Goal: Information Seeking & Learning: Learn about a topic

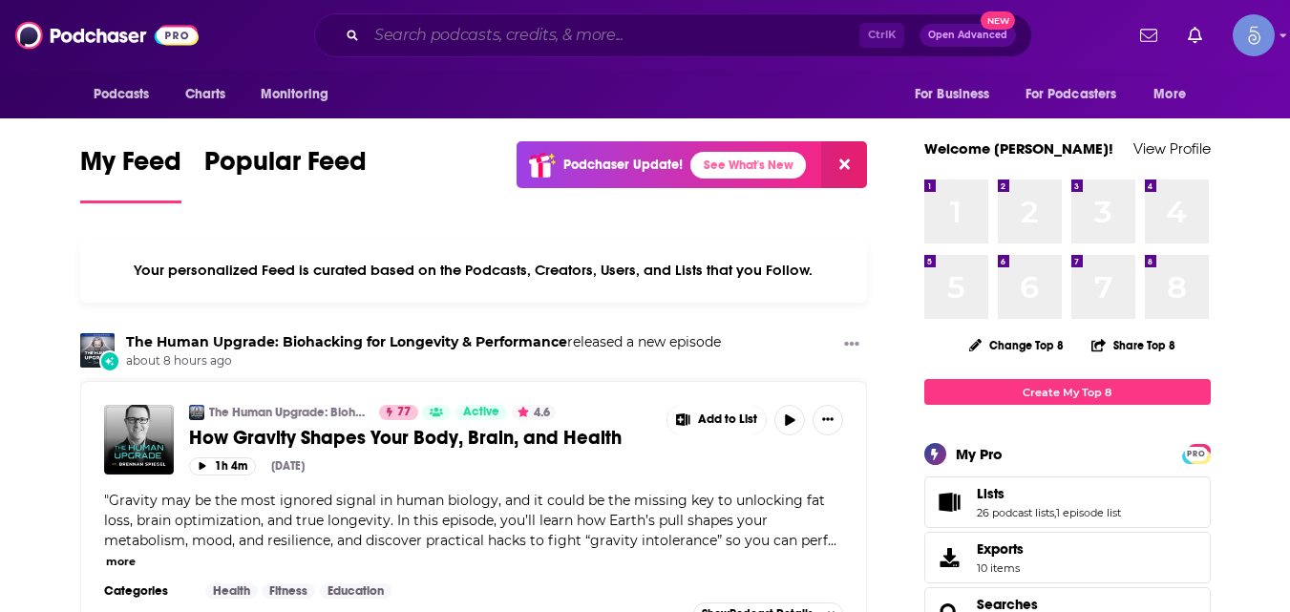
click at [612, 31] on input "Search podcasts, credits, & more..." at bounding box center [613, 35] width 493 height 31
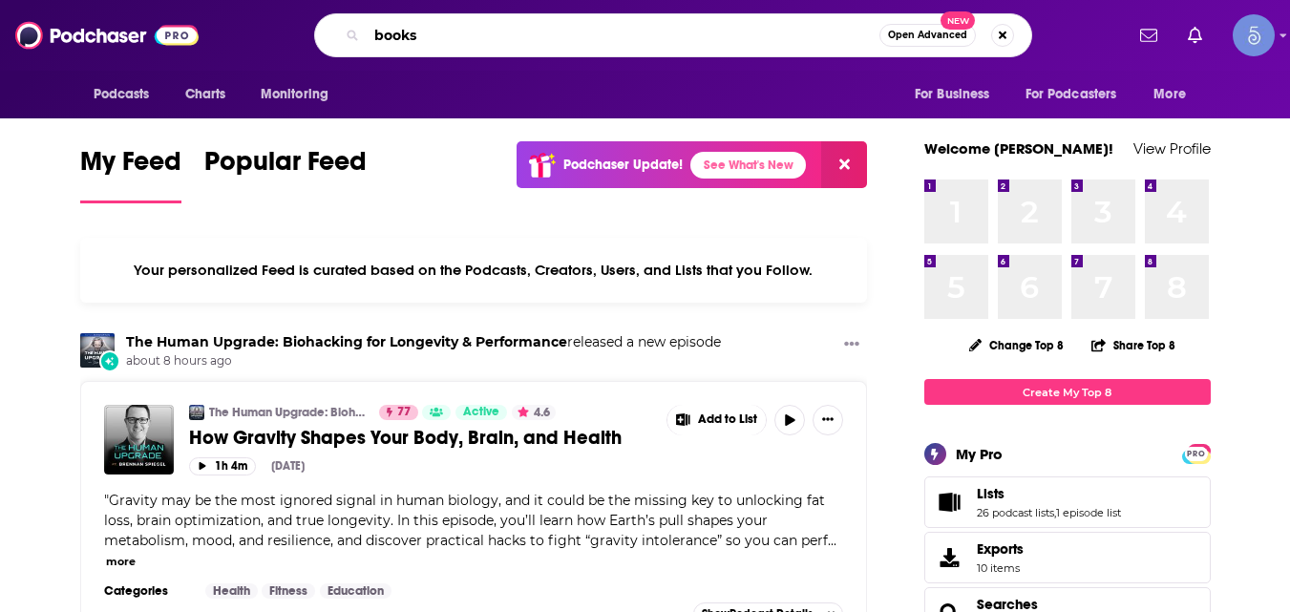
type input "books"
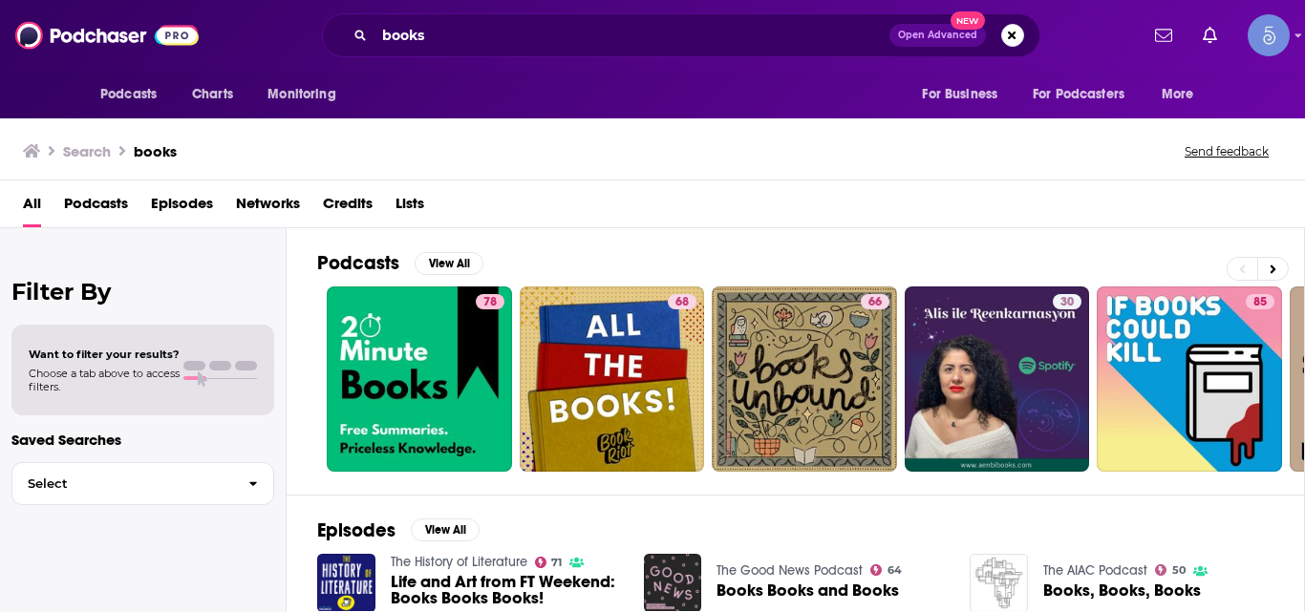
click at [74, 202] on span "Podcasts" at bounding box center [96, 207] width 64 height 39
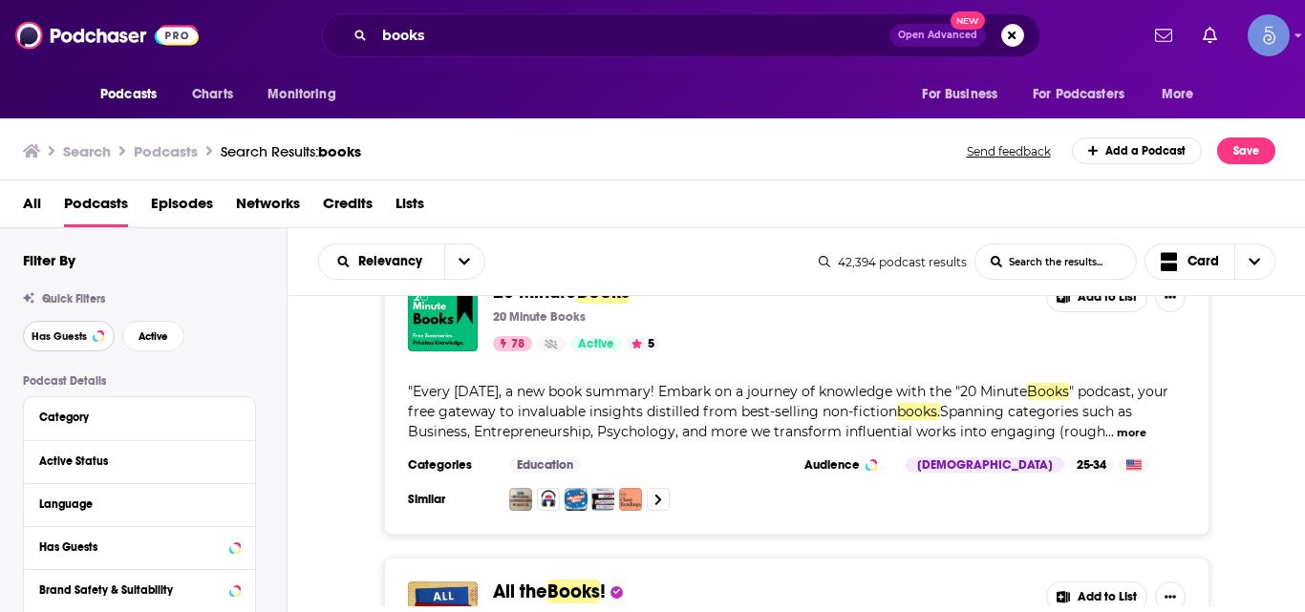
click at [63, 341] on span "Has Guests" at bounding box center [59, 336] width 55 height 11
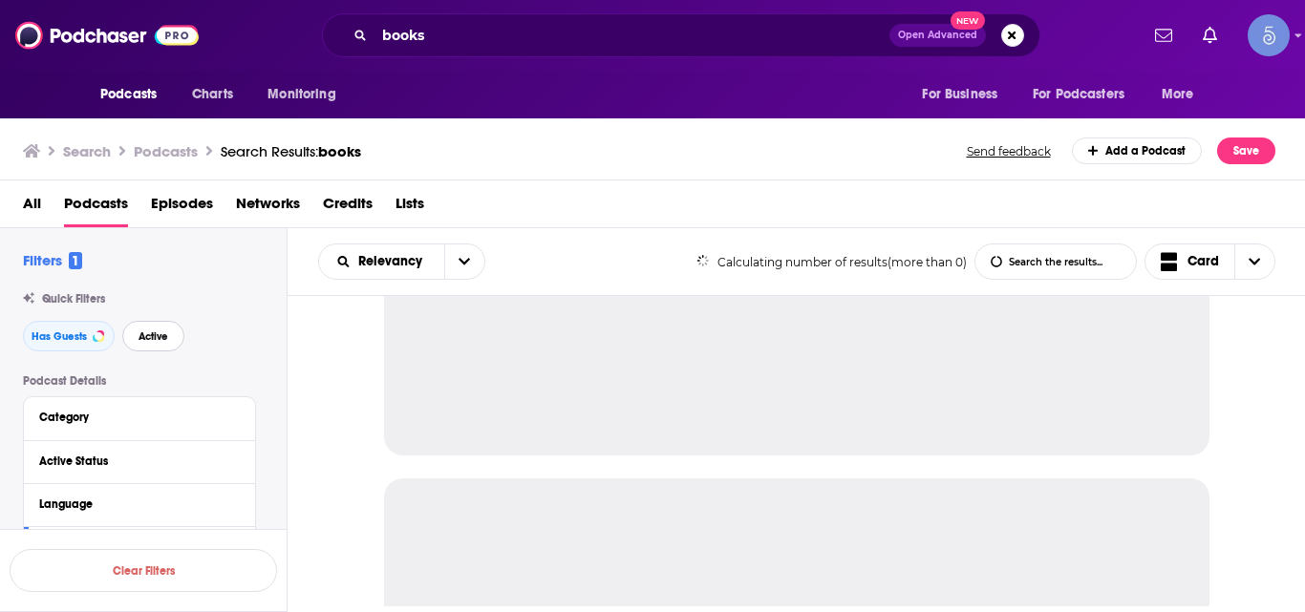
click at [154, 340] on span "Active" at bounding box center [153, 336] width 30 height 11
click at [235, 419] on icon at bounding box center [234, 416] width 9 height 5
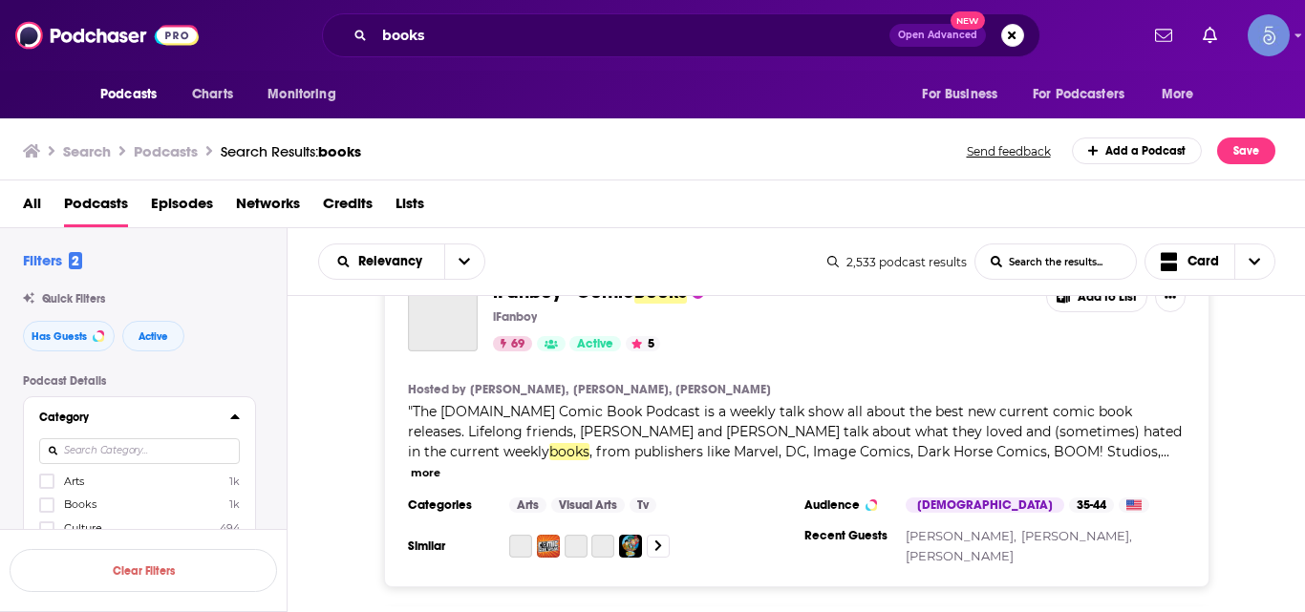
click at [235, 419] on icon at bounding box center [234, 416] width 9 height 5
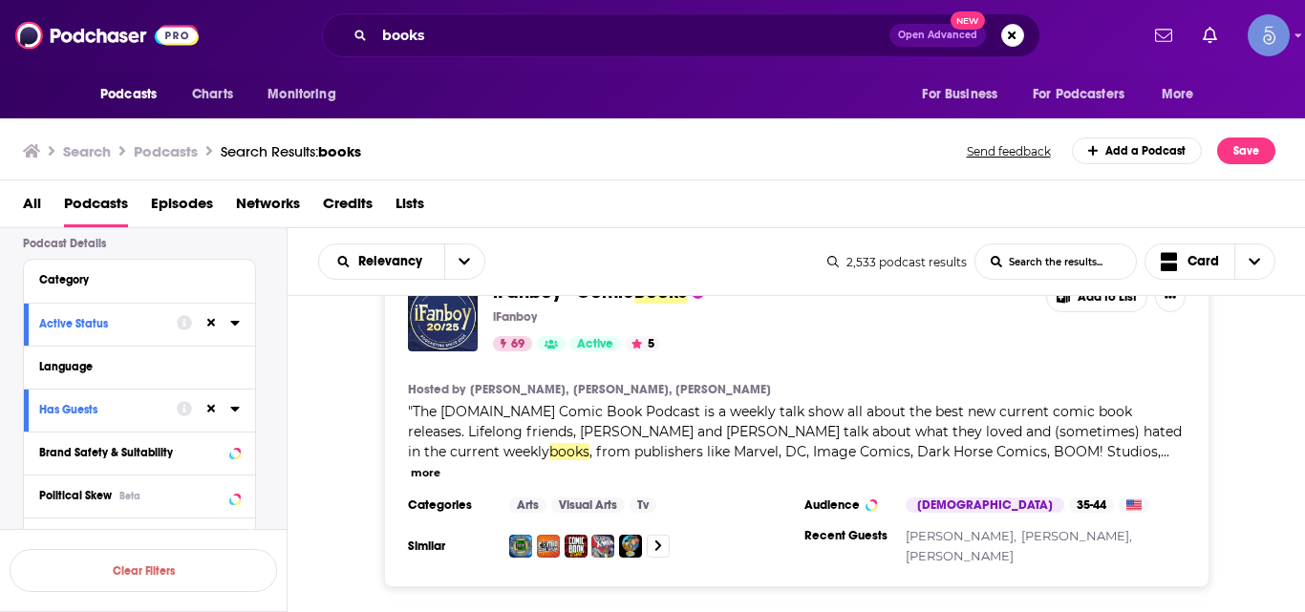
scroll to position [138, 0]
click at [233, 358] on icon at bounding box center [235, 364] width 10 height 15
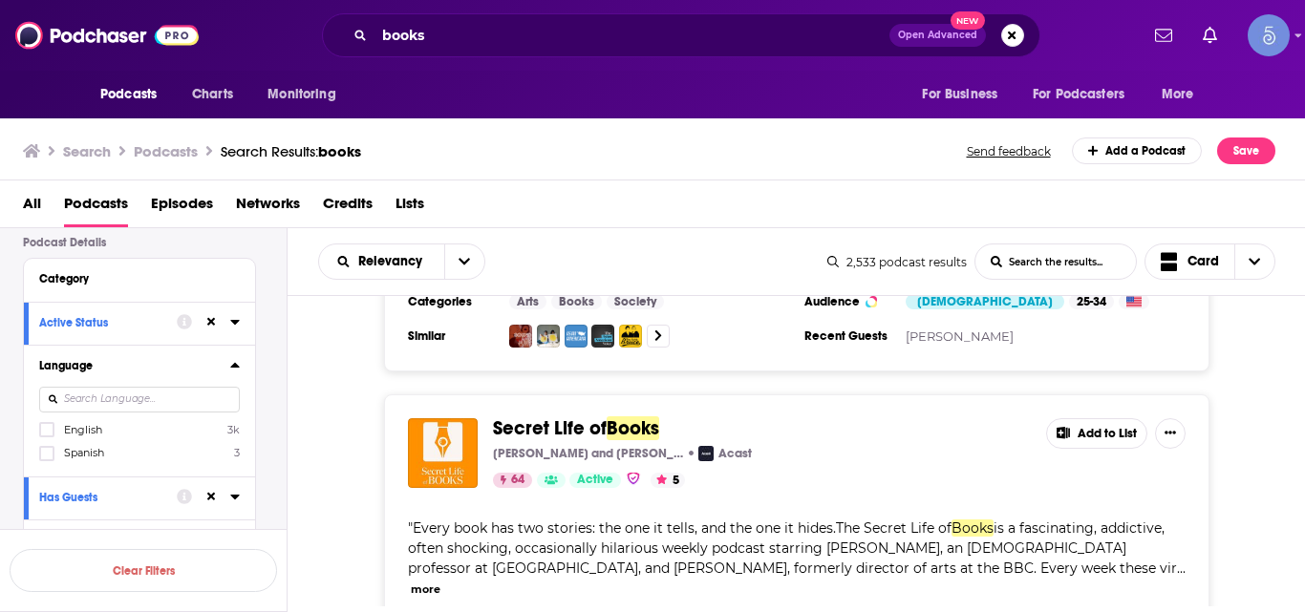
scroll to position [6279, 0]
click at [440, 581] on button "more" at bounding box center [426, 589] width 30 height 16
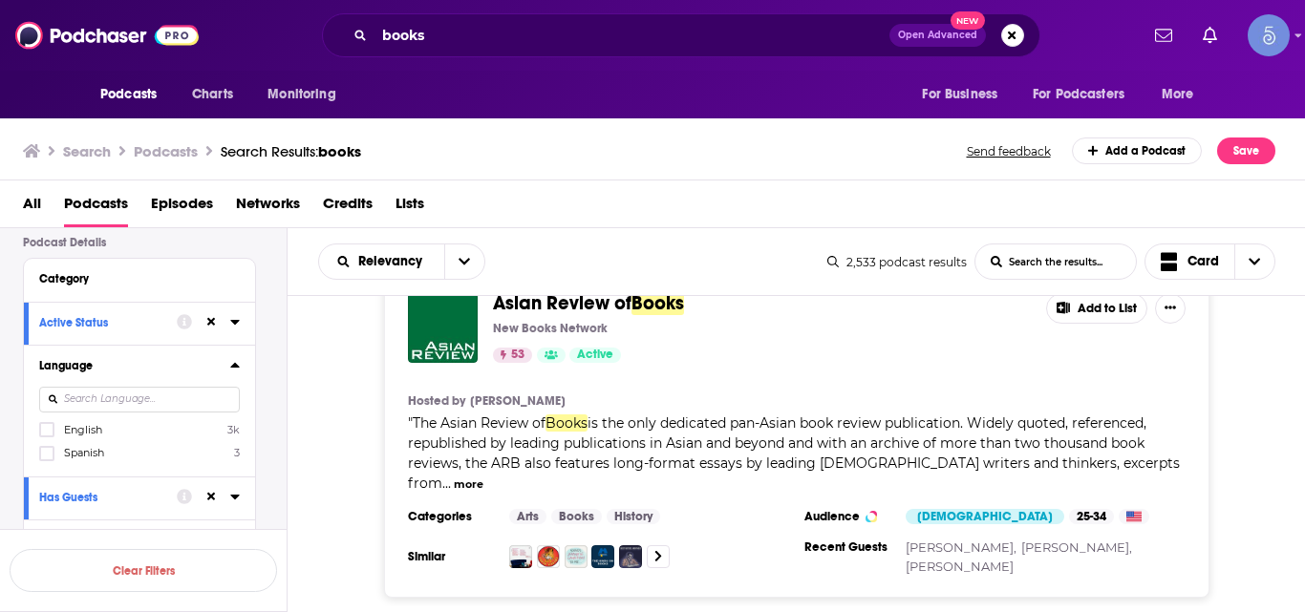
scroll to position [7819, 0]
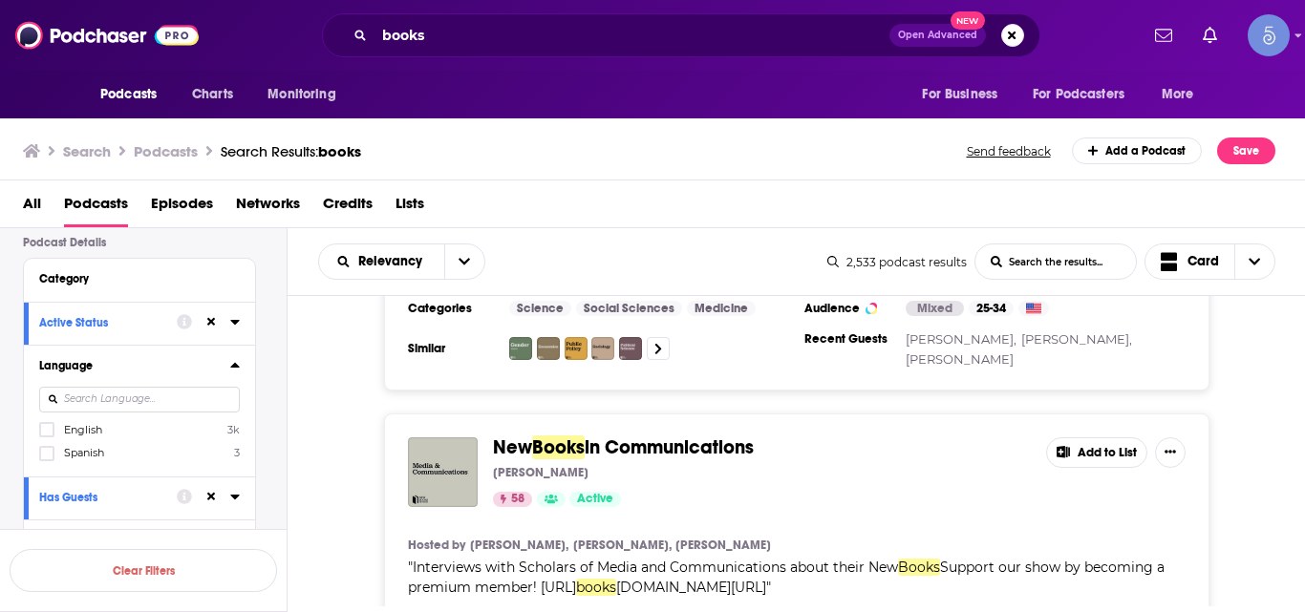
scroll to position [12374, 0]
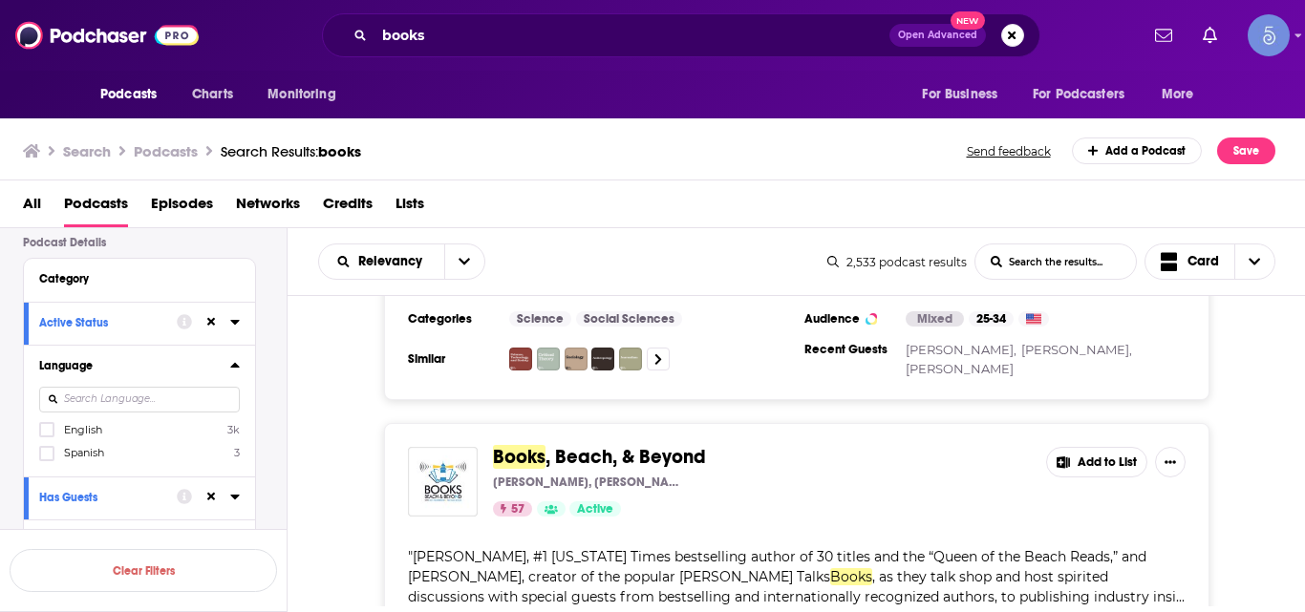
click at [440, 610] on button "more" at bounding box center [426, 618] width 30 height 16
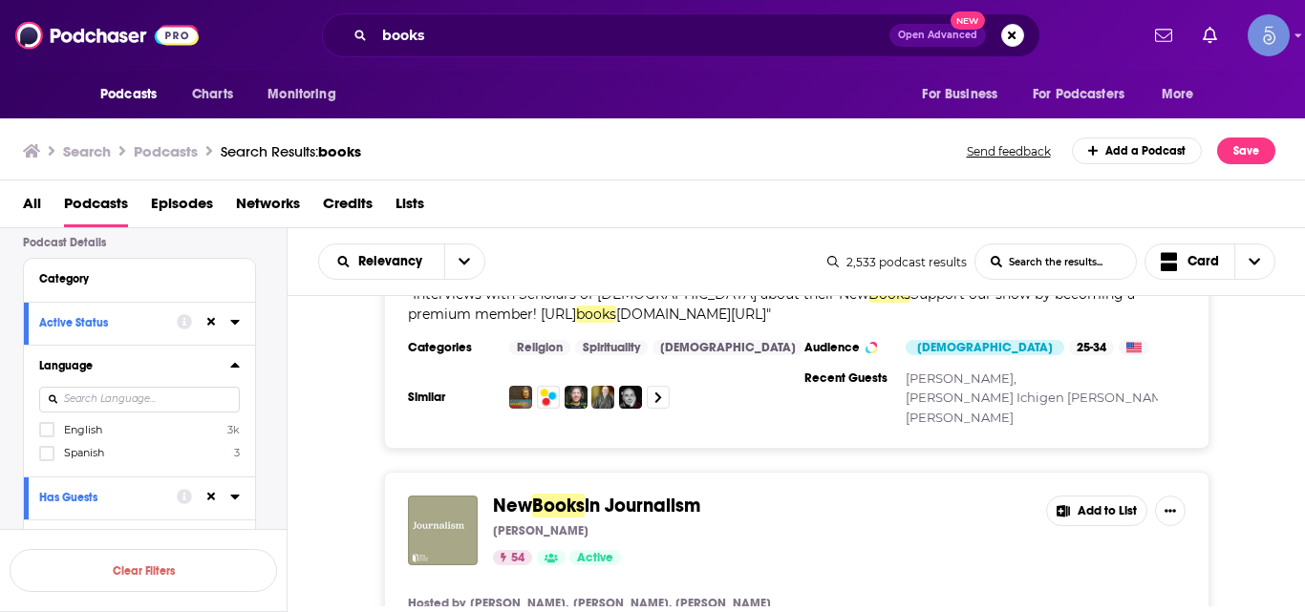
scroll to position [15635, 0]
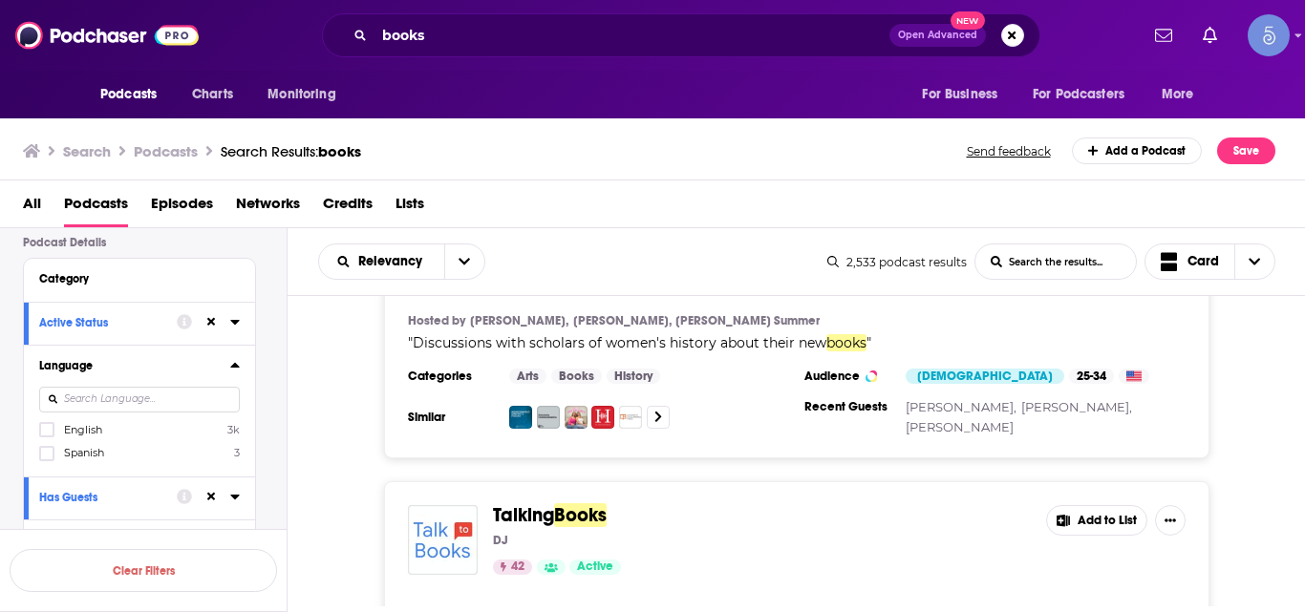
scroll to position [17030, 0]
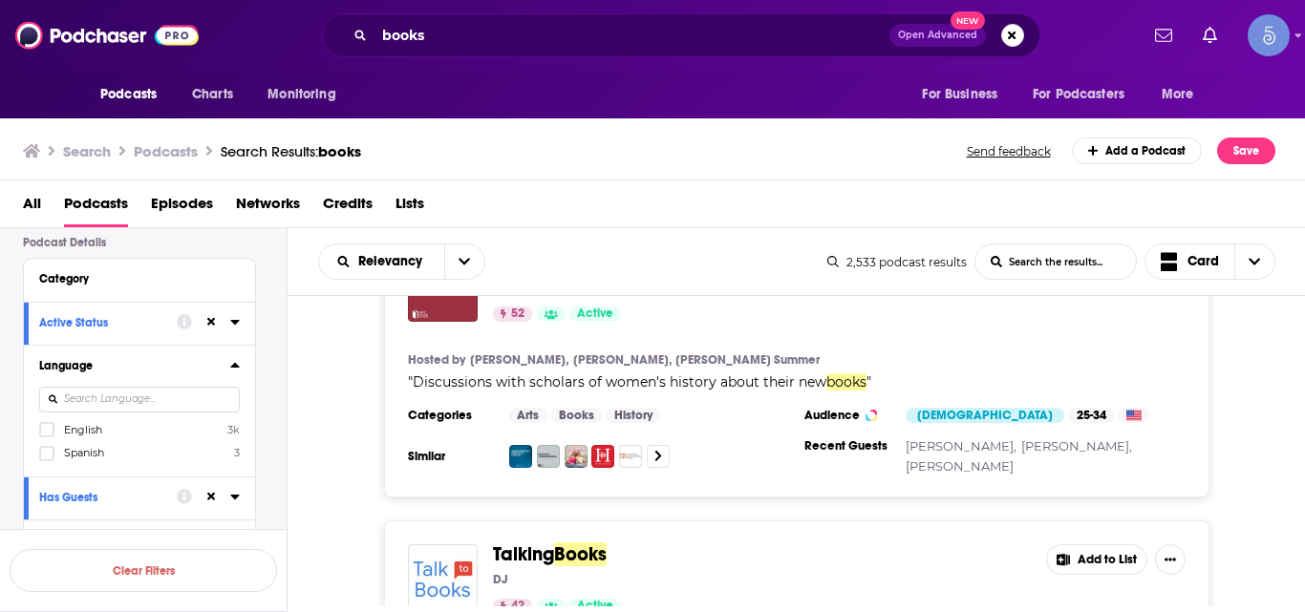
drag, startPoint x: 558, startPoint y: 347, endPoint x: 373, endPoint y: 354, distance: 184.5
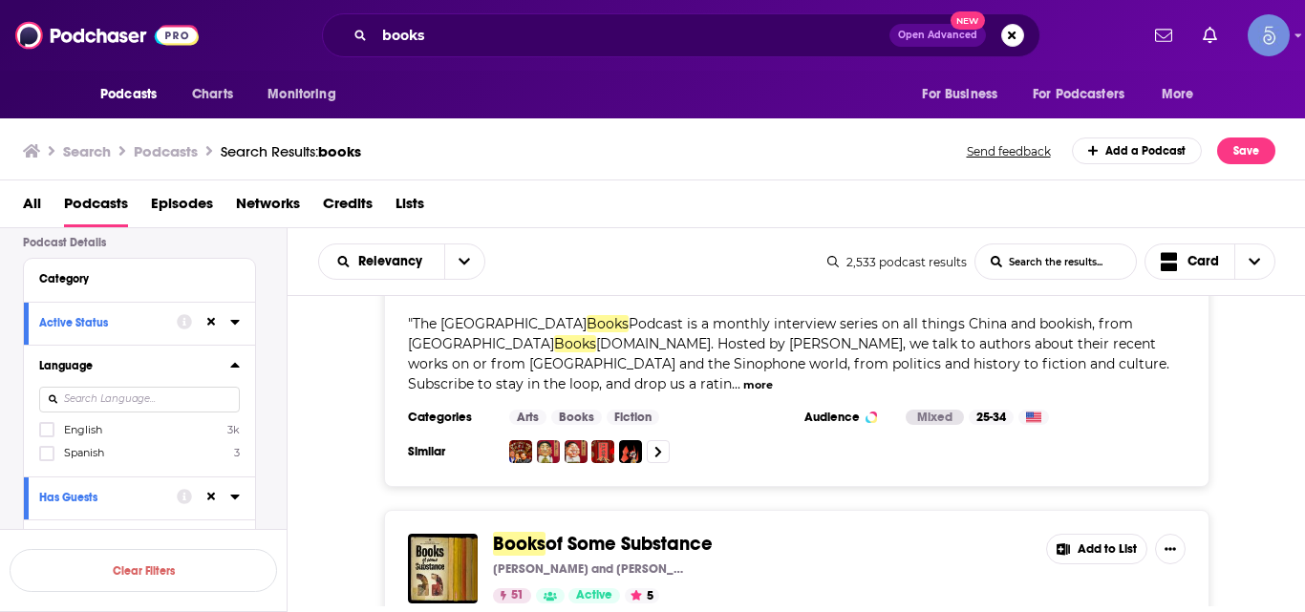
scroll to position [19494, 0]
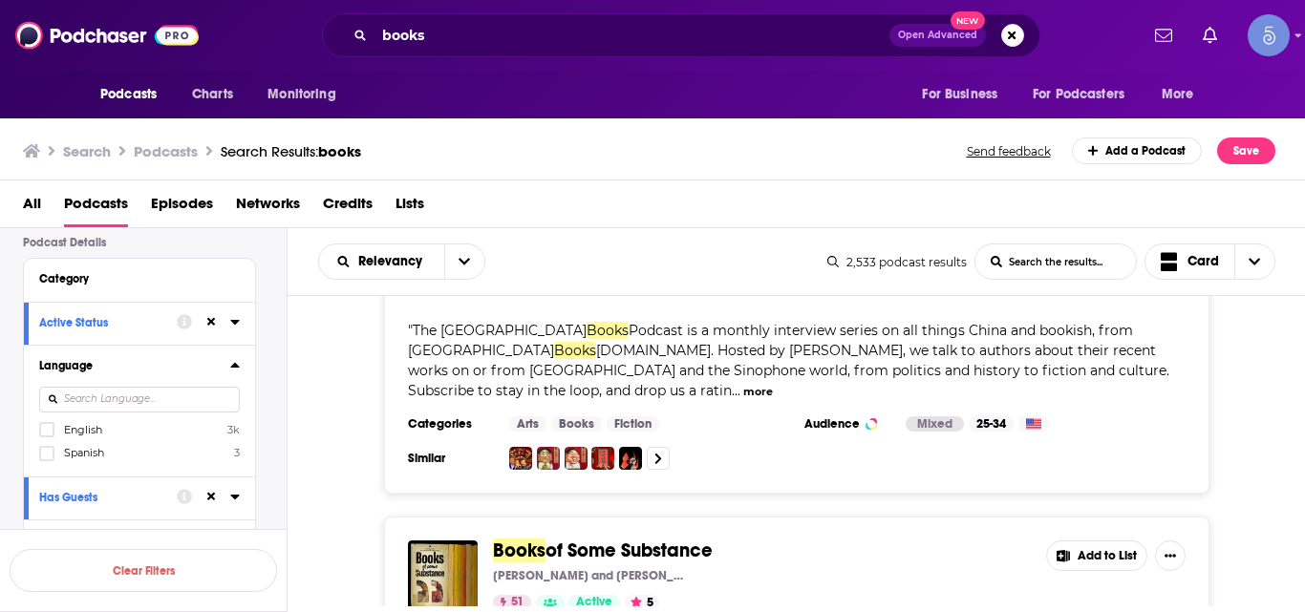
drag, startPoint x: 537, startPoint y: 382, endPoint x: 338, endPoint y: 350, distance: 201.1
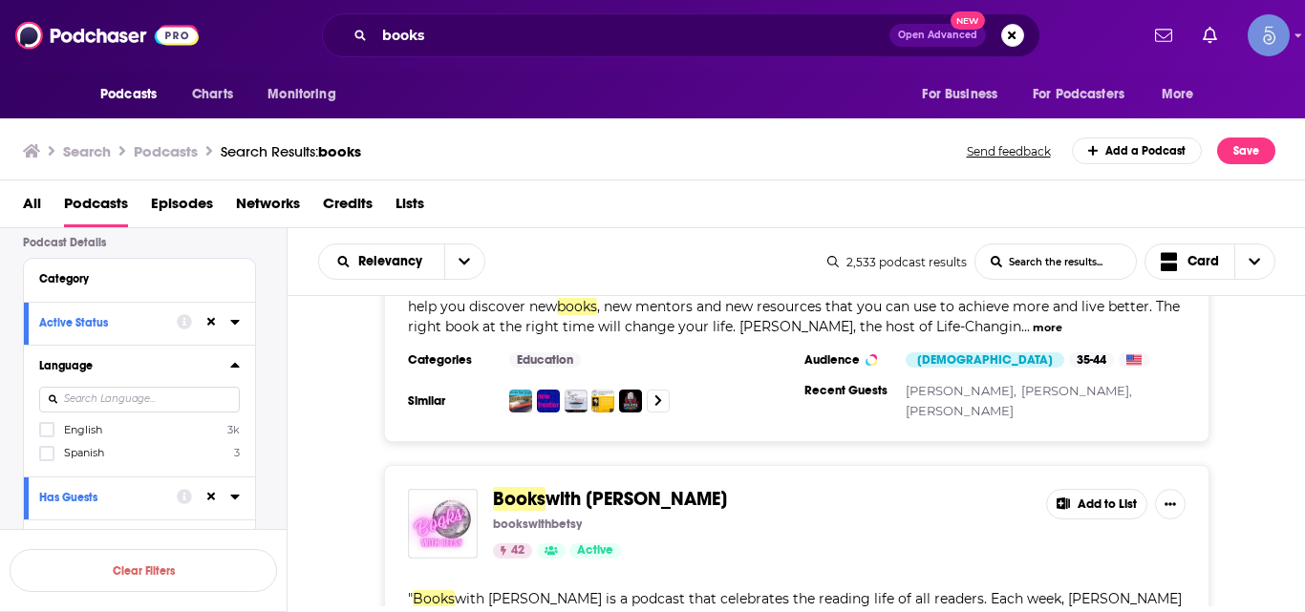
scroll to position [22635, 0]
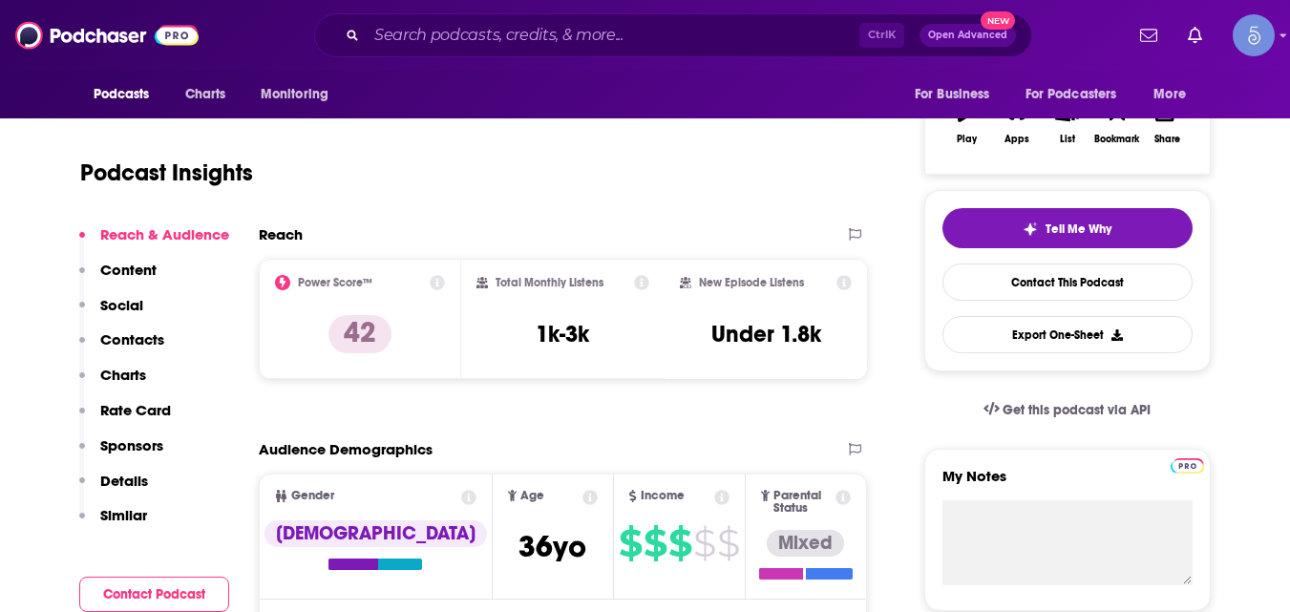
scroll to position [321, 0]
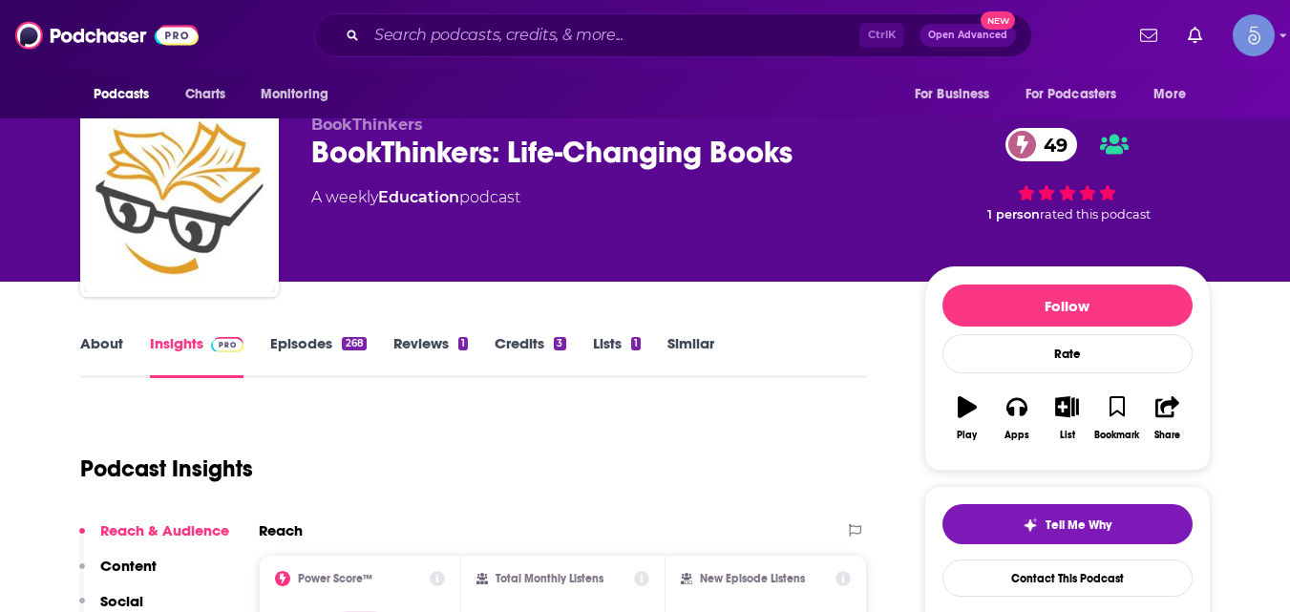
scroll to position [2, 0]
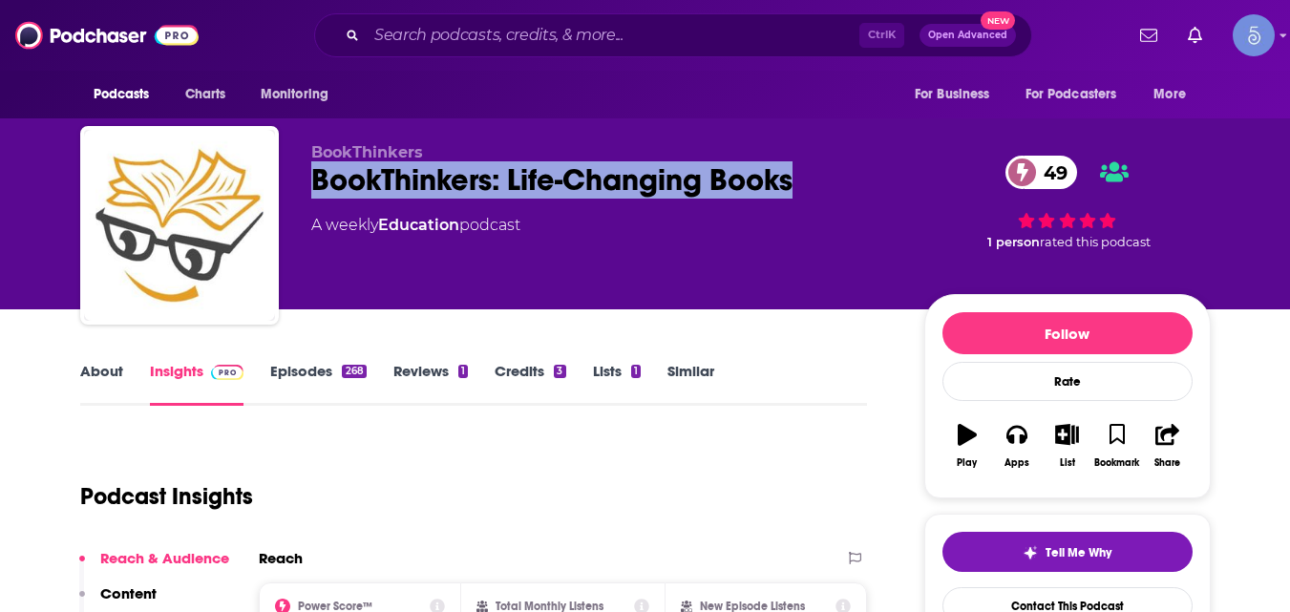
drag, startPoint x: 306, startPoint y: 174, endPoint x: 796, endPoint y: 184, distance: 491.0
click at [796, 184] on div "BookThinkers BookThinkers: Life-Changing Books 49 A weekly Education podcast 49…" at bounding box center [645, 229] width 1131 height 206
copy h2 "BookThinkers: Life-Changing Books"
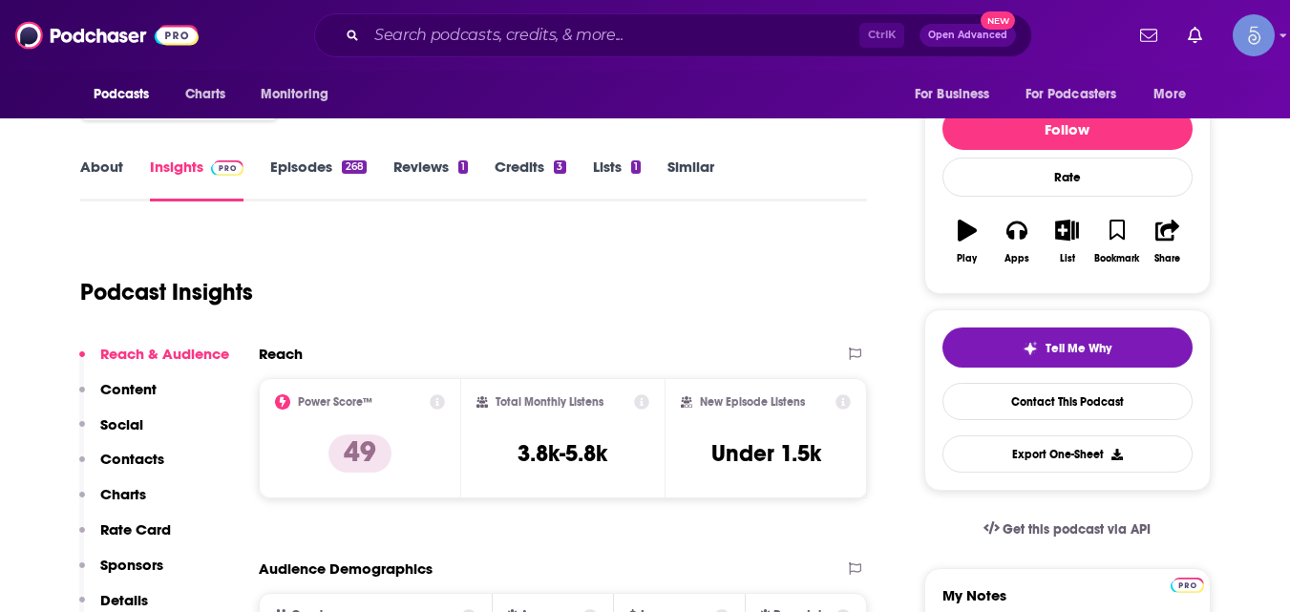
scroll to position [0, 0]
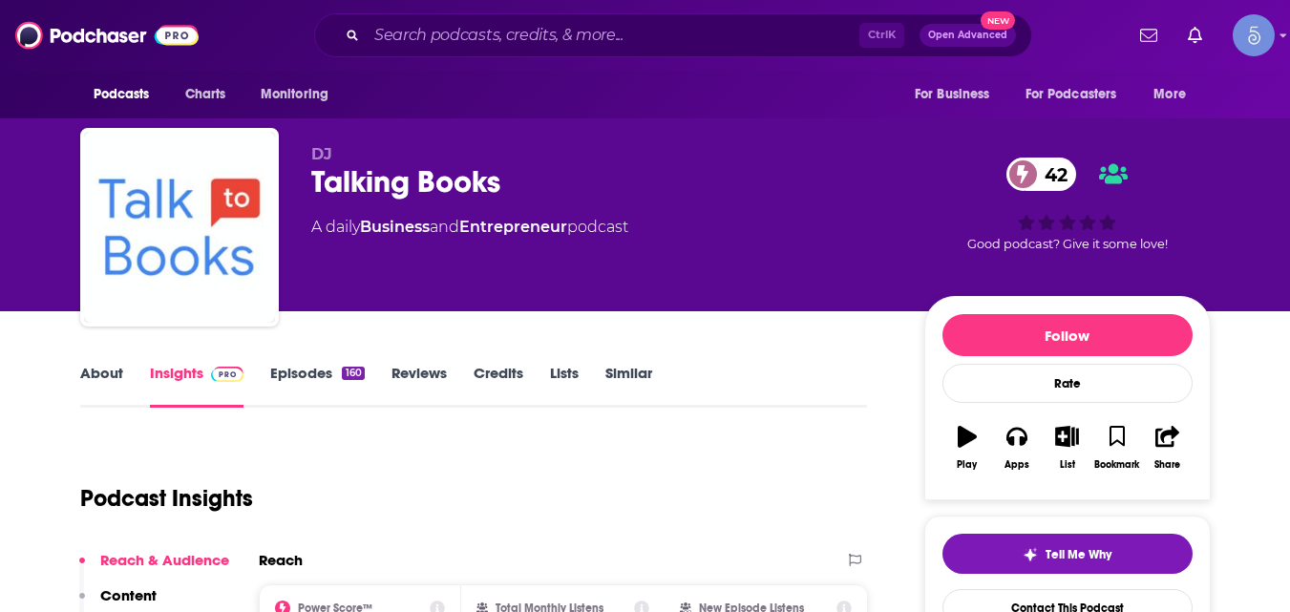
click at [312, 173] on div "Talking Books 42" at bounding box center [602, 181] width 583 height 37
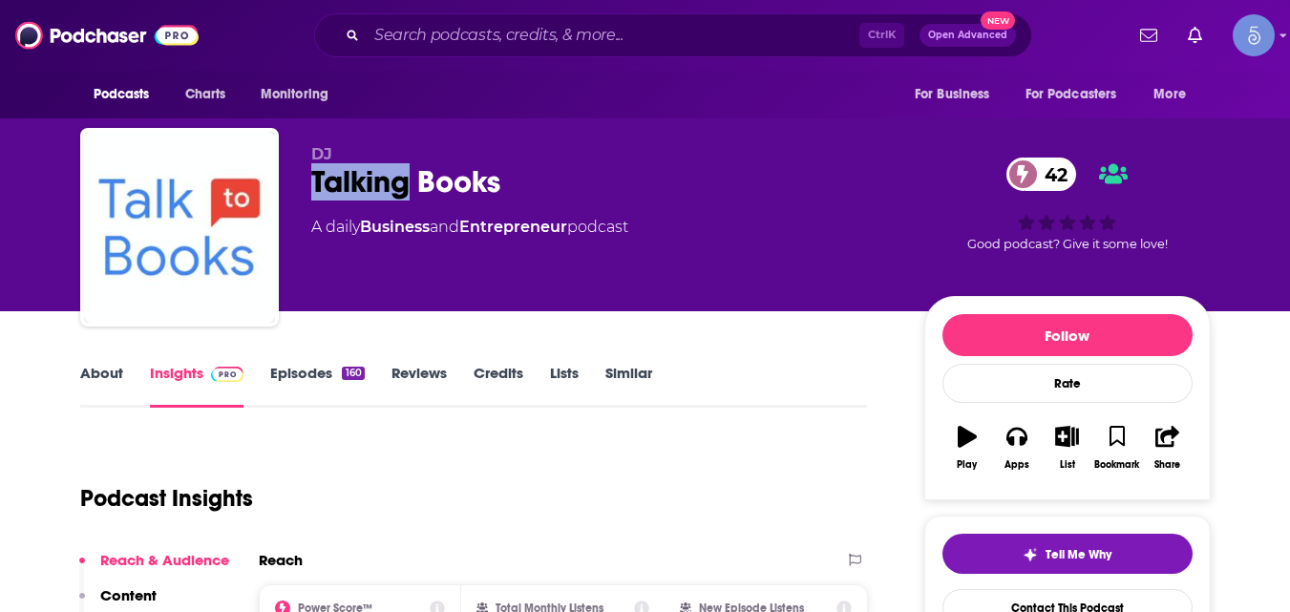
click at [312, 173] on div "Talking Books 42" at bounding box center [602, 181] width 583 height 37
copy div "Talking Books 42"
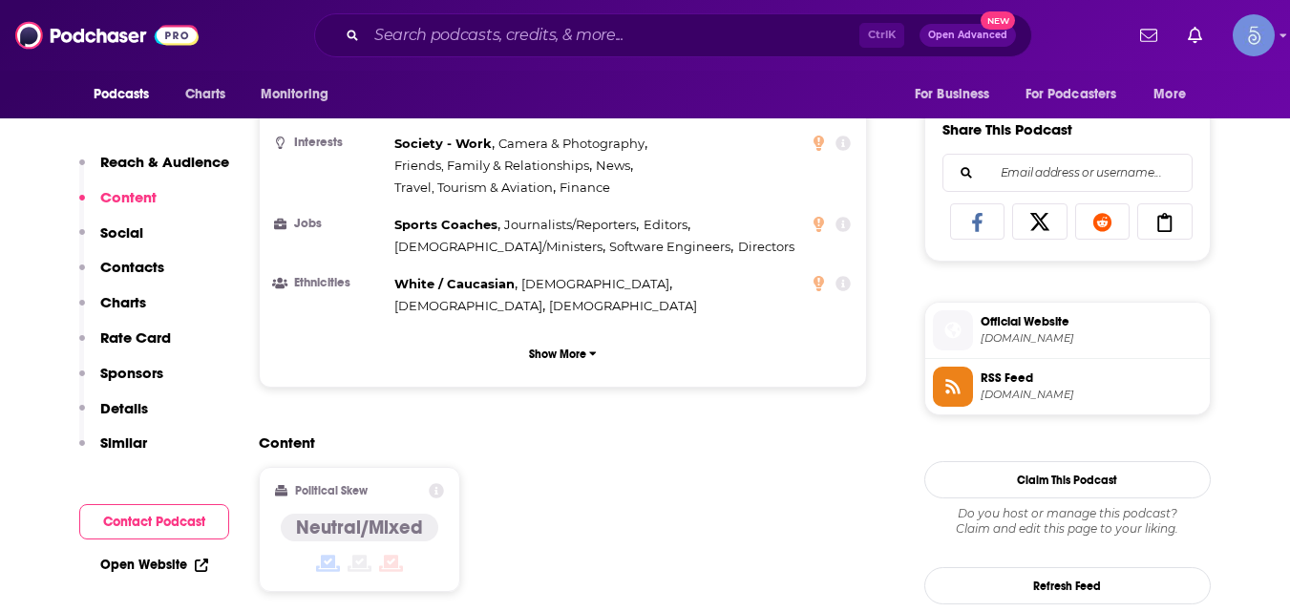
scroll to position [1165, 0]
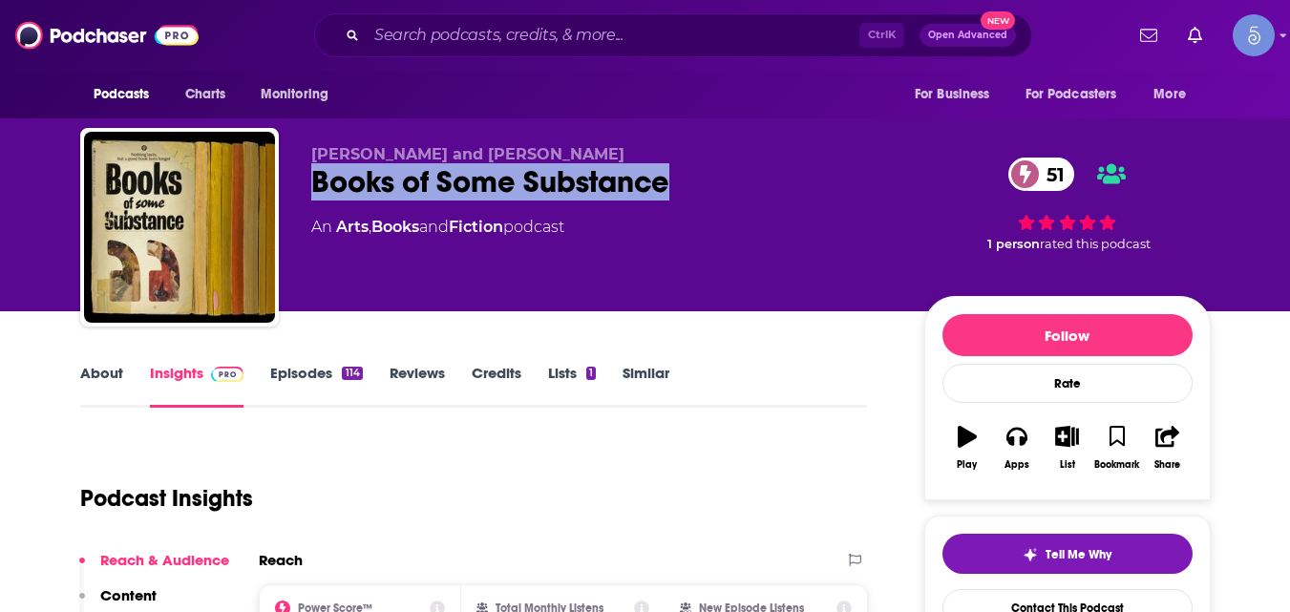
drag, startPoint x: 312, startPoint y: 179, endPoint x: 667, endPoint y: 179, distance: 354.3
click at [667, 179] on div "Books of Some Substance 51" at bounding box center [602, 181] width 583 height 37
copy h2 "Books of Some Substance"
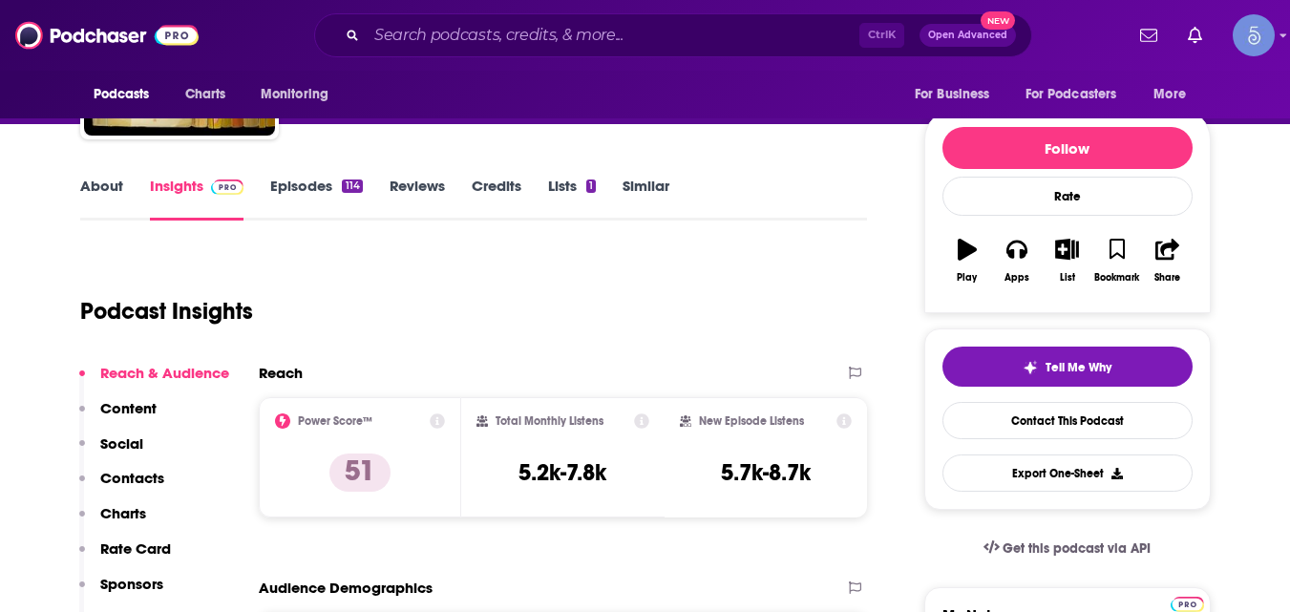
scroll to position [166, 0]
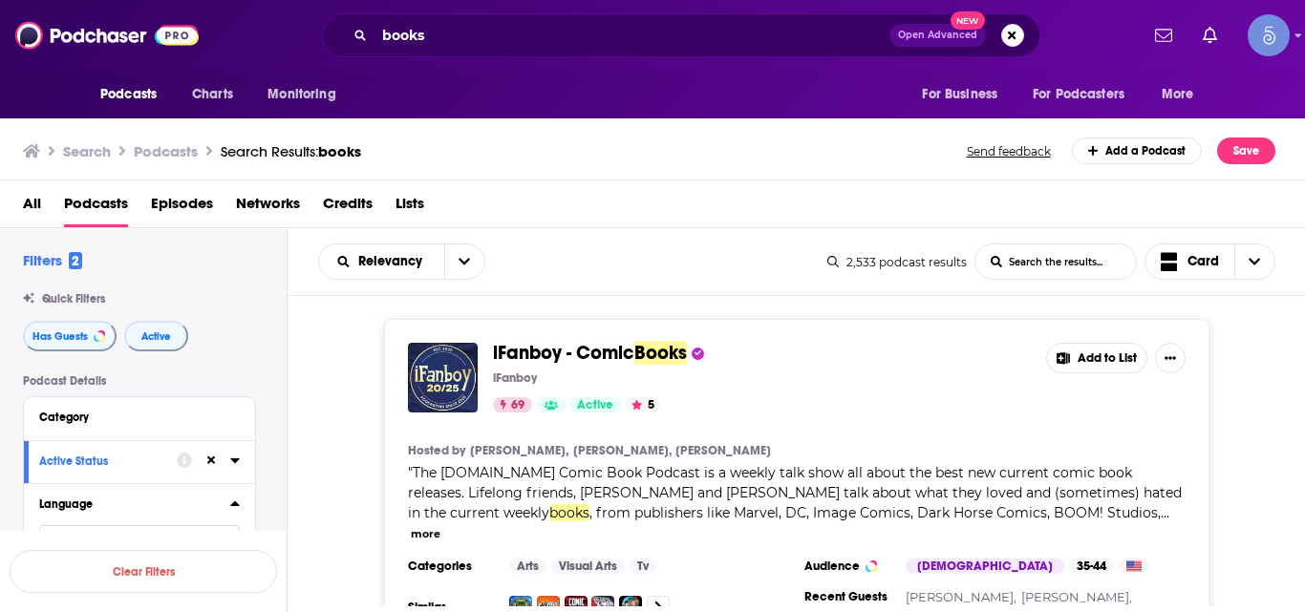
scroll to position [22635, 0]
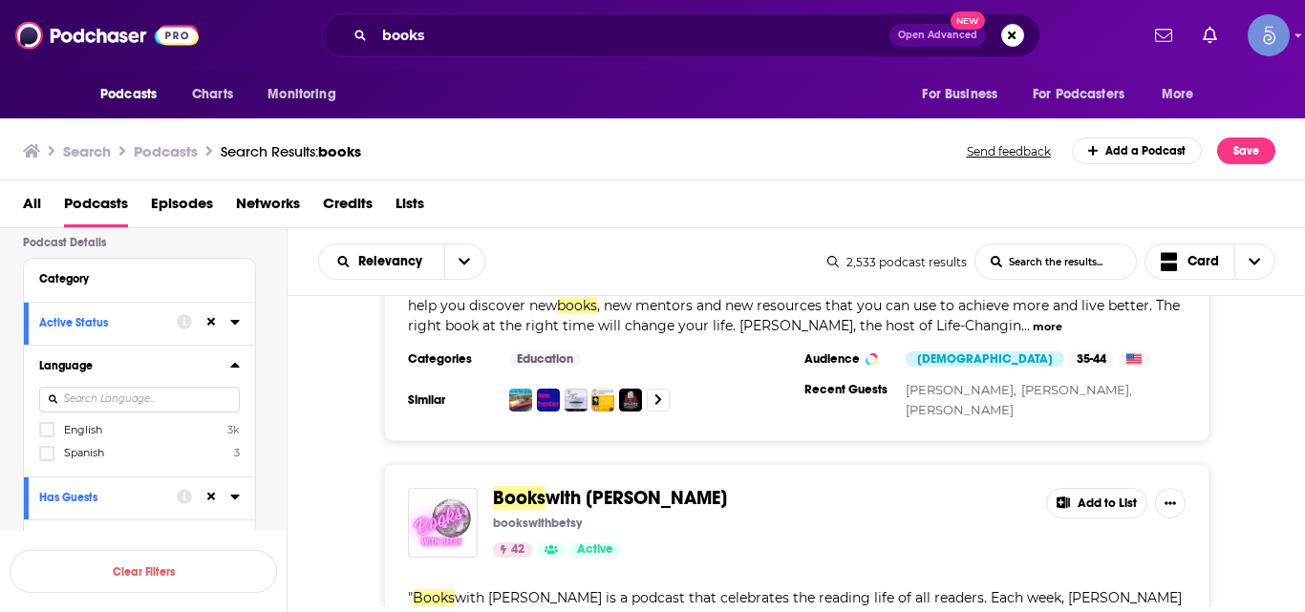
click at [302, 469] on div "Books with Betsy bookswithbetsy 42 Active Add to List " Books with Betsy is a p…" at bounding box center [796, 602] width 1018 height 277
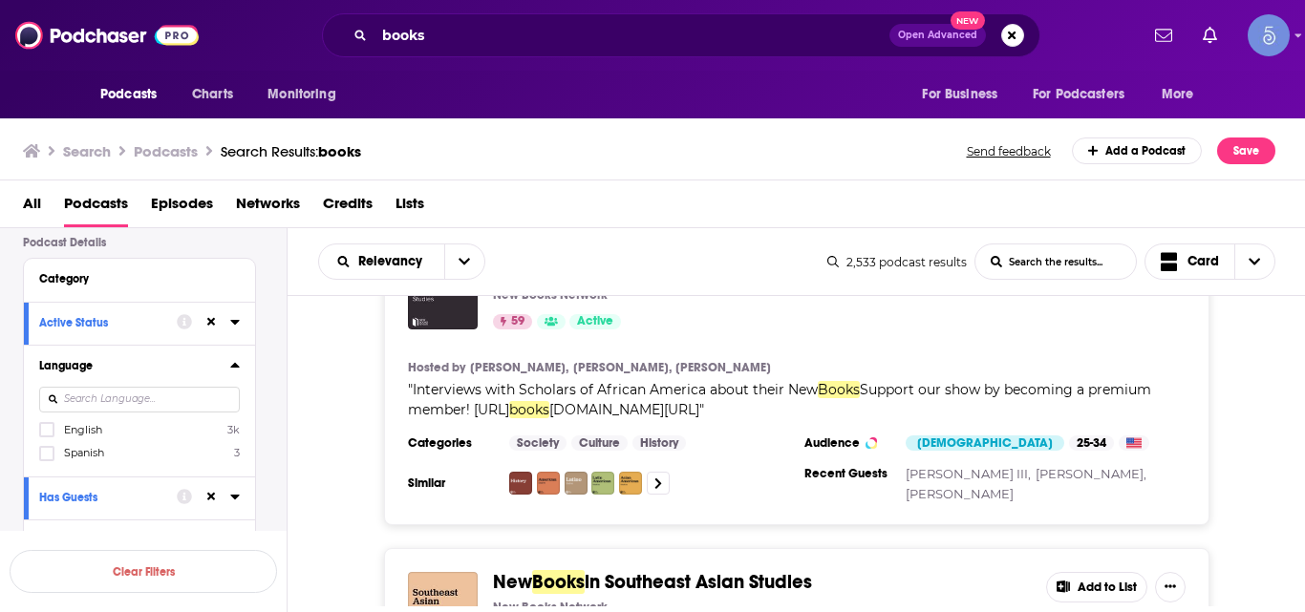
scroll to position [23317, 0]
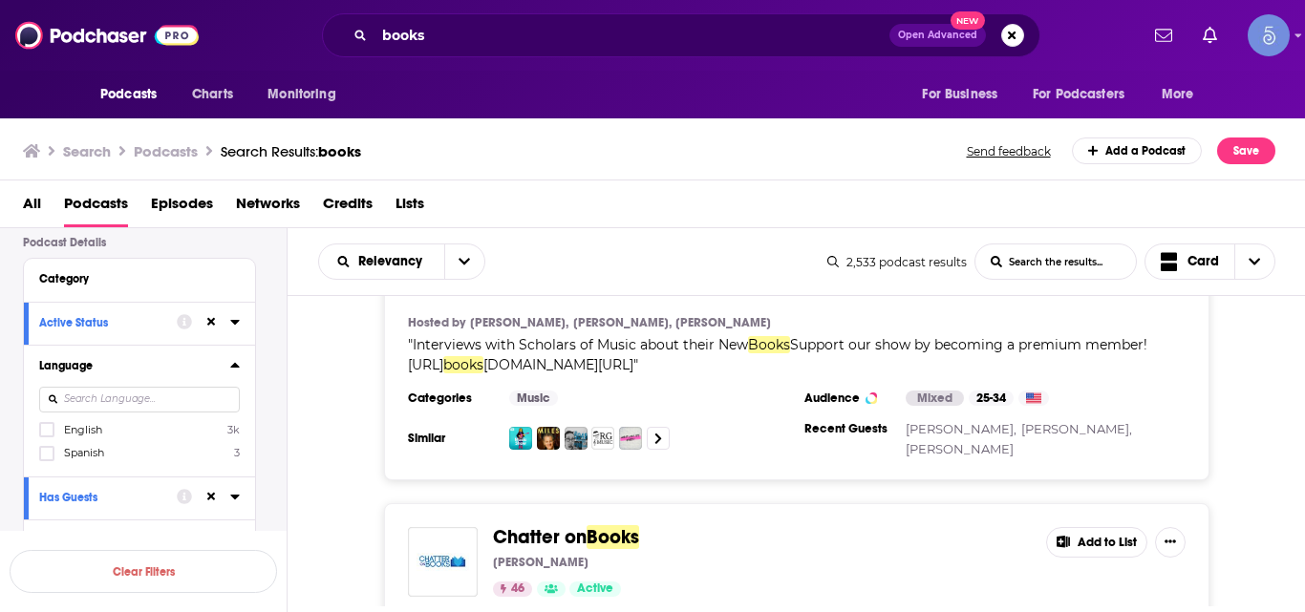
scroll to position [24769, 0]
drag, startPoint x: 576, startPoint y: 336, endPoint x: 342, endPoint y: 397, distance: 241.8
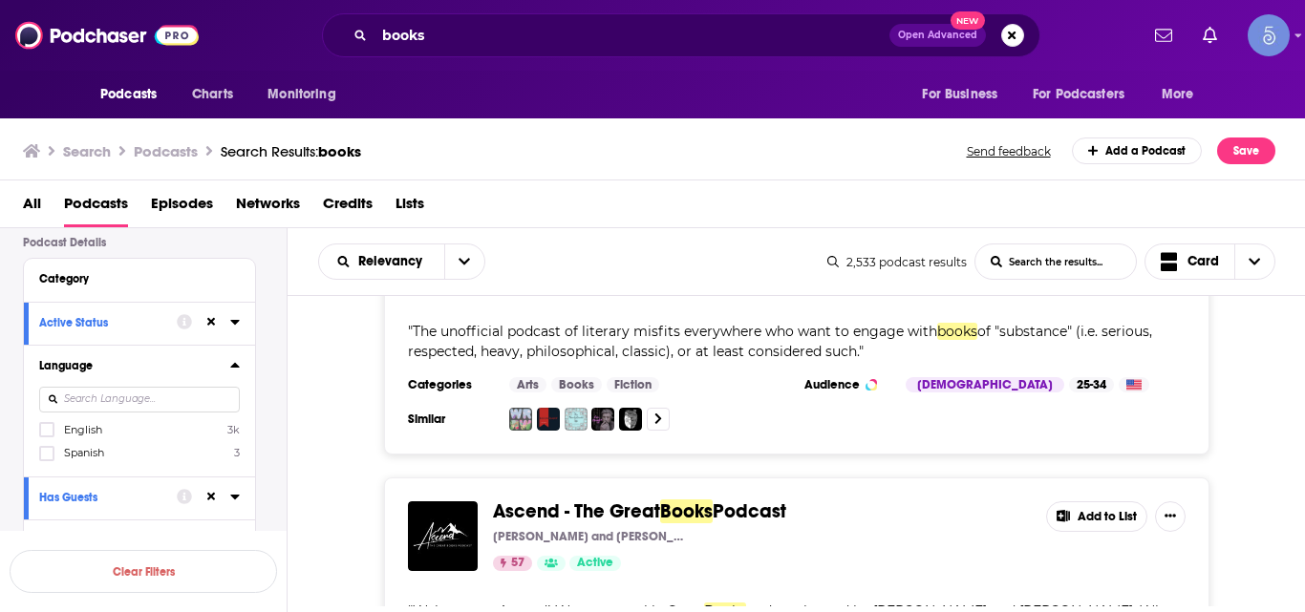
scroll to position [27466, 0]
click at [50, 436] on label at bounding box center [46, 429] width 15 height 15
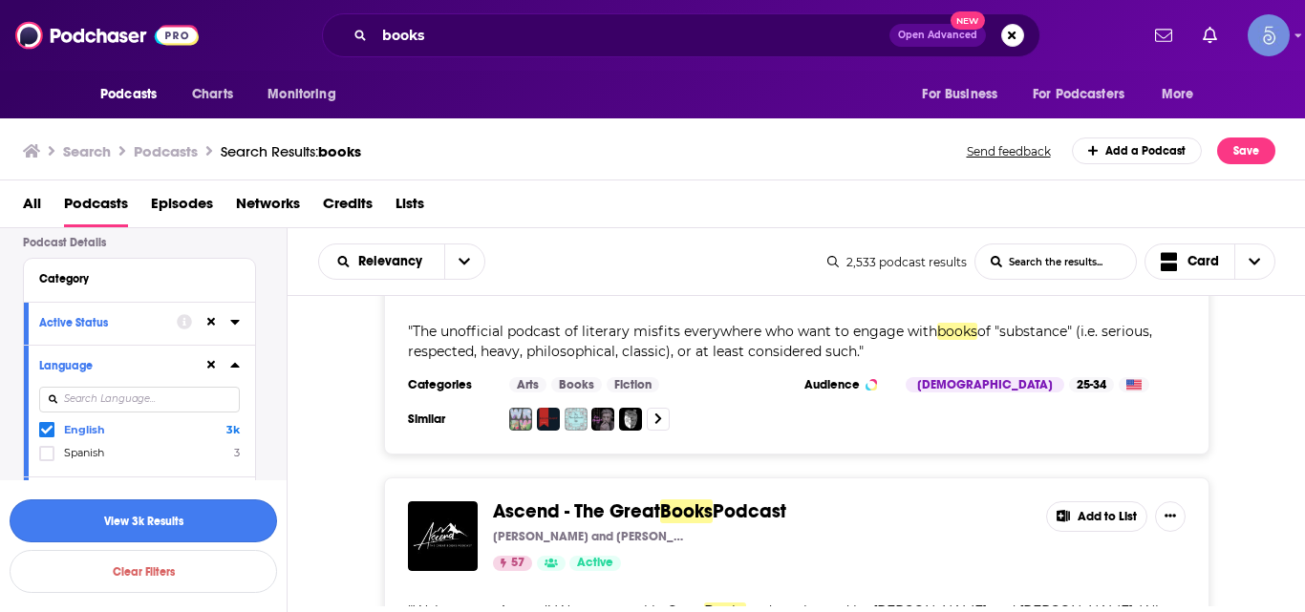
click at [244, 506] on button "View 3k Results" at bounding box center [143, 520] width 267 height 43
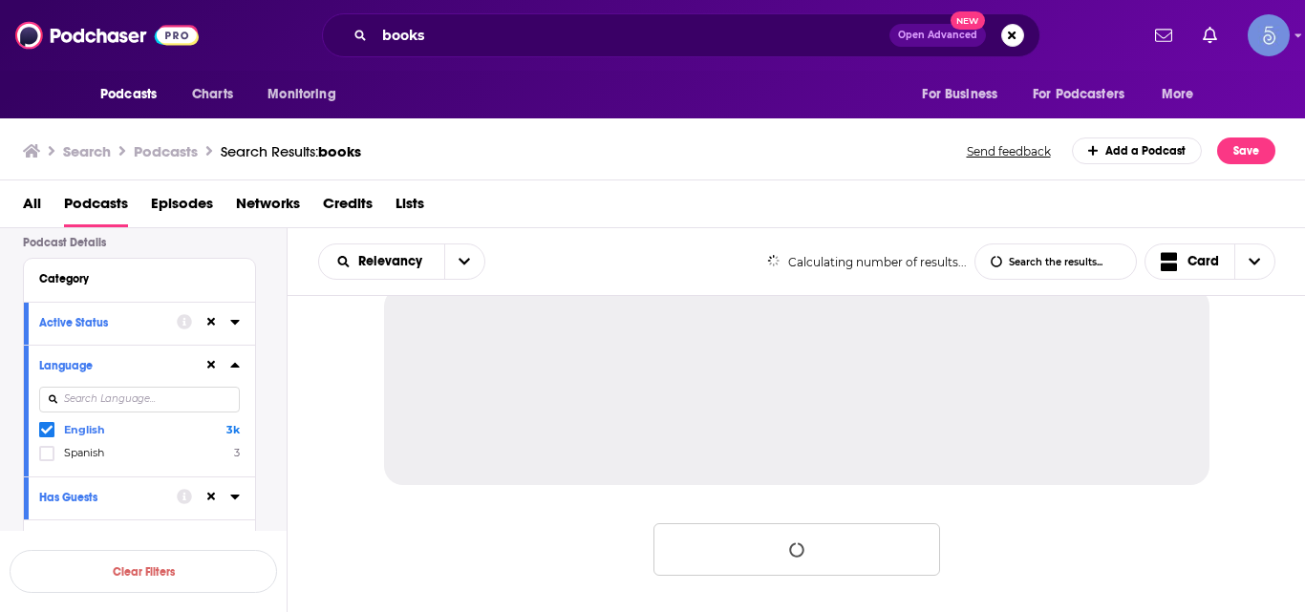
scroll to position [2017, 0]
click at [240, 514] on div "Has Guests" at bounding box center [139, 498] width 231 height 43
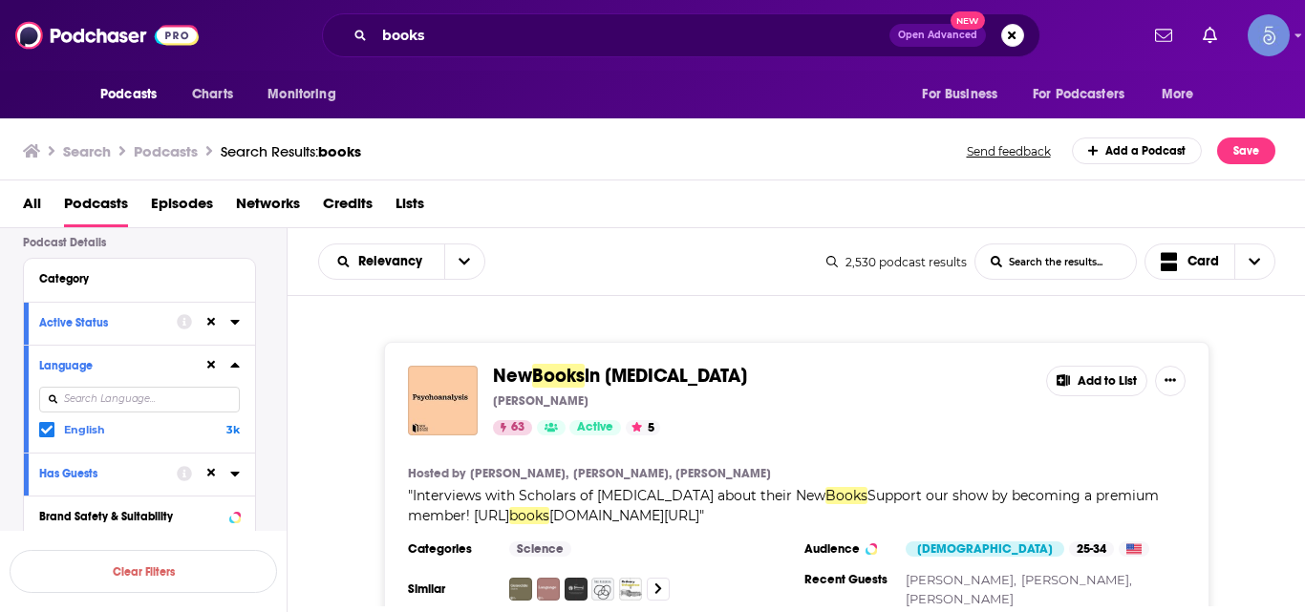
scroll to position [6240, 0]
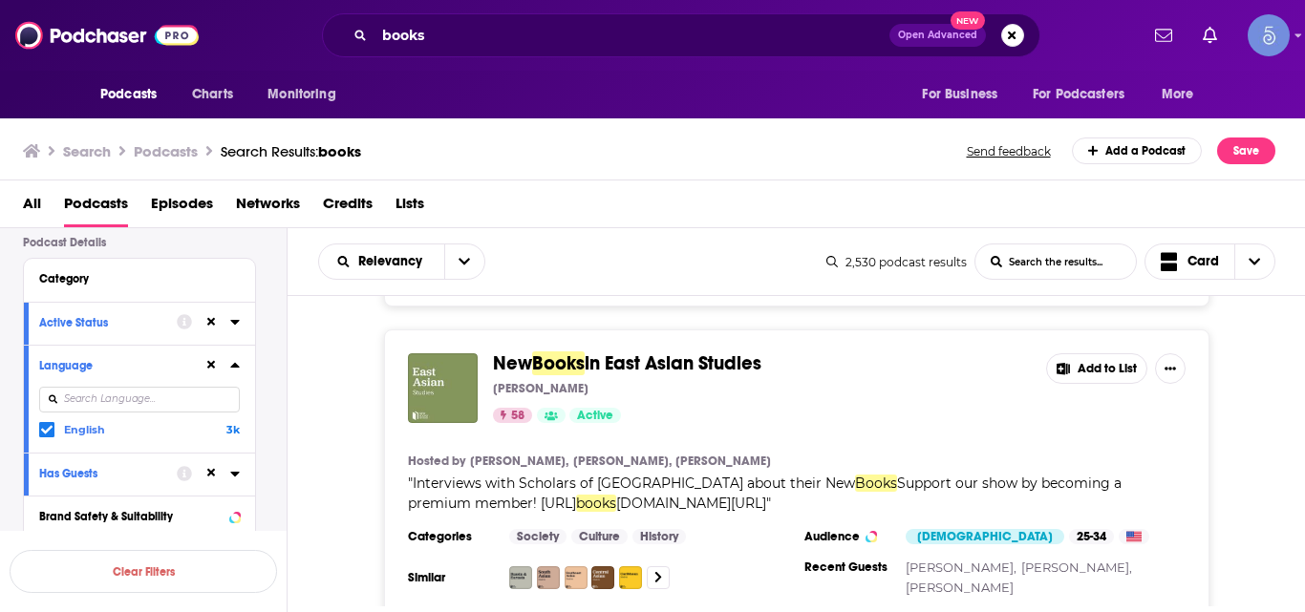
scroll to position [12806, 0]
drag, startPoint x: 327, startPoint y: 356, endPoint x: 318, endPoint y: 349, distance: 11.5
click at [318, 349] on div "New Books in East Asian Studies Marshall Poe 58 Active Add to List Hosted by Li…" at bounding box center [796, 473] width 1018 height 289
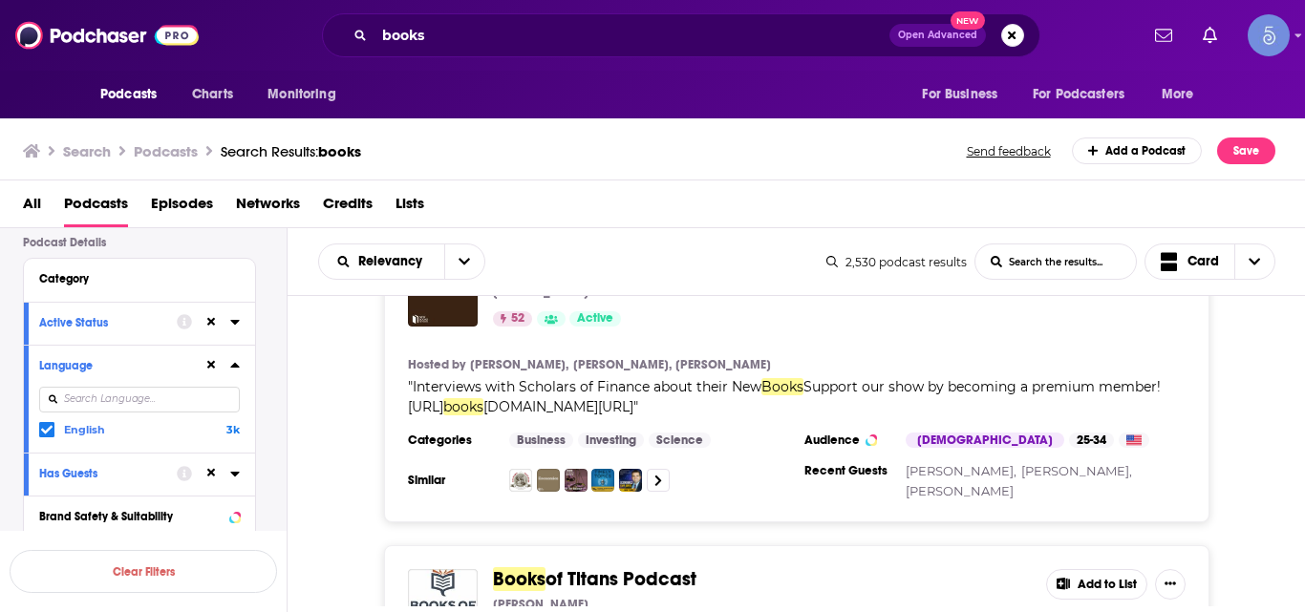
scroll to position [13214, 0]
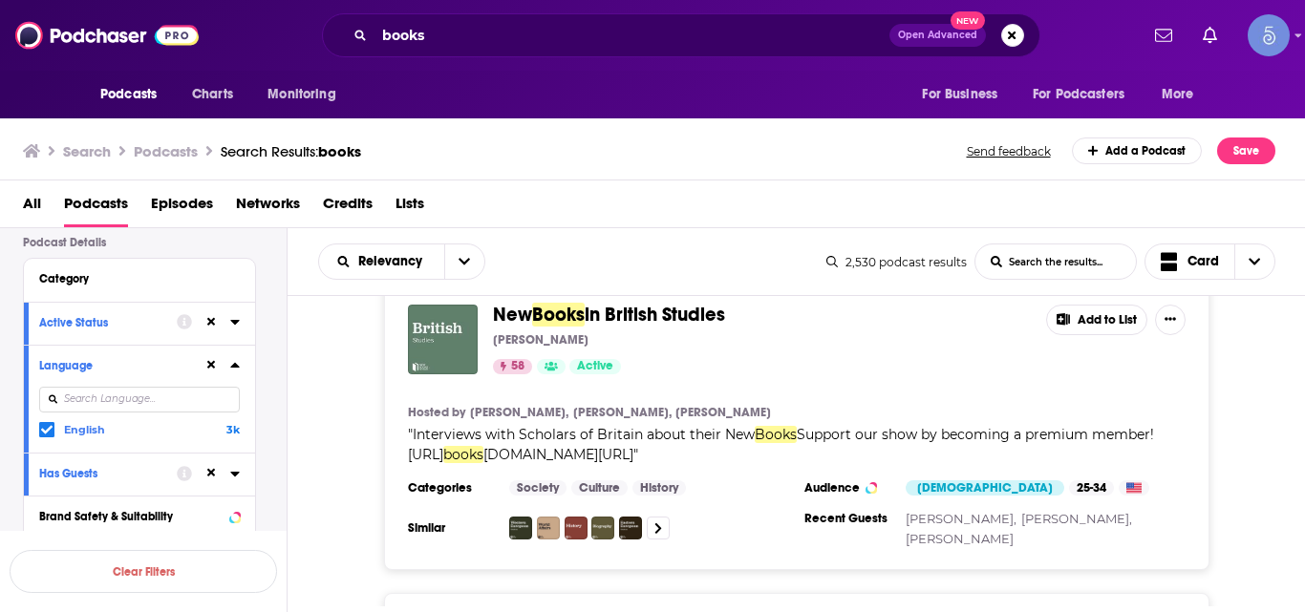
scroll to position [13957, 0]
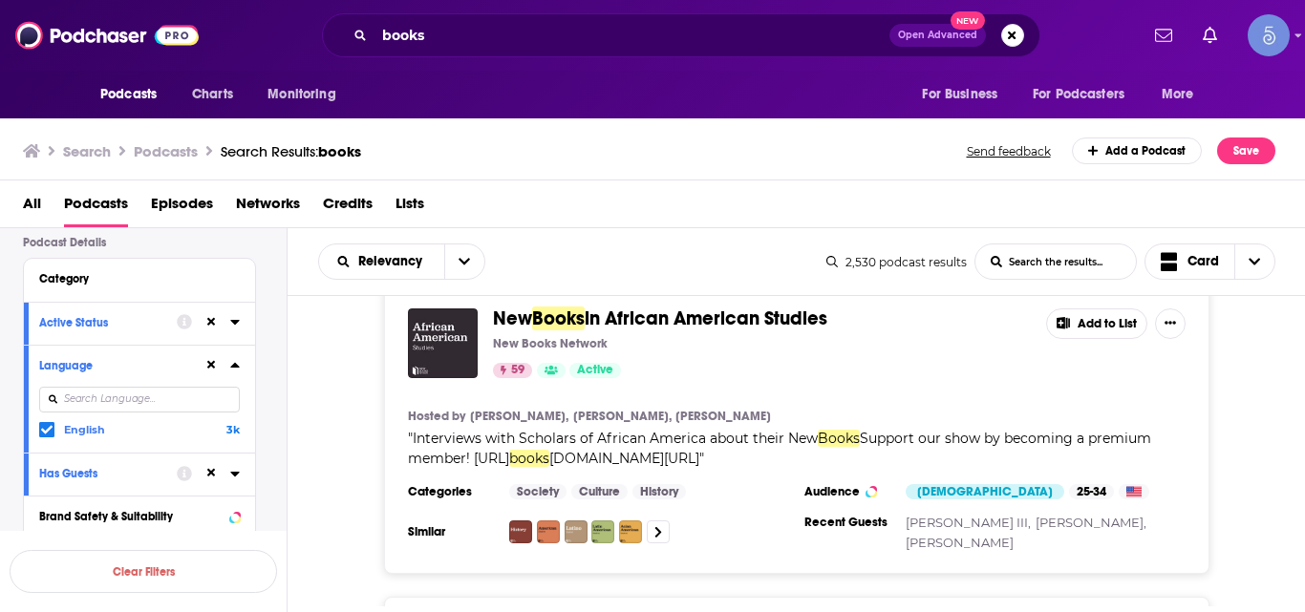
scroll to position [21605, 0]
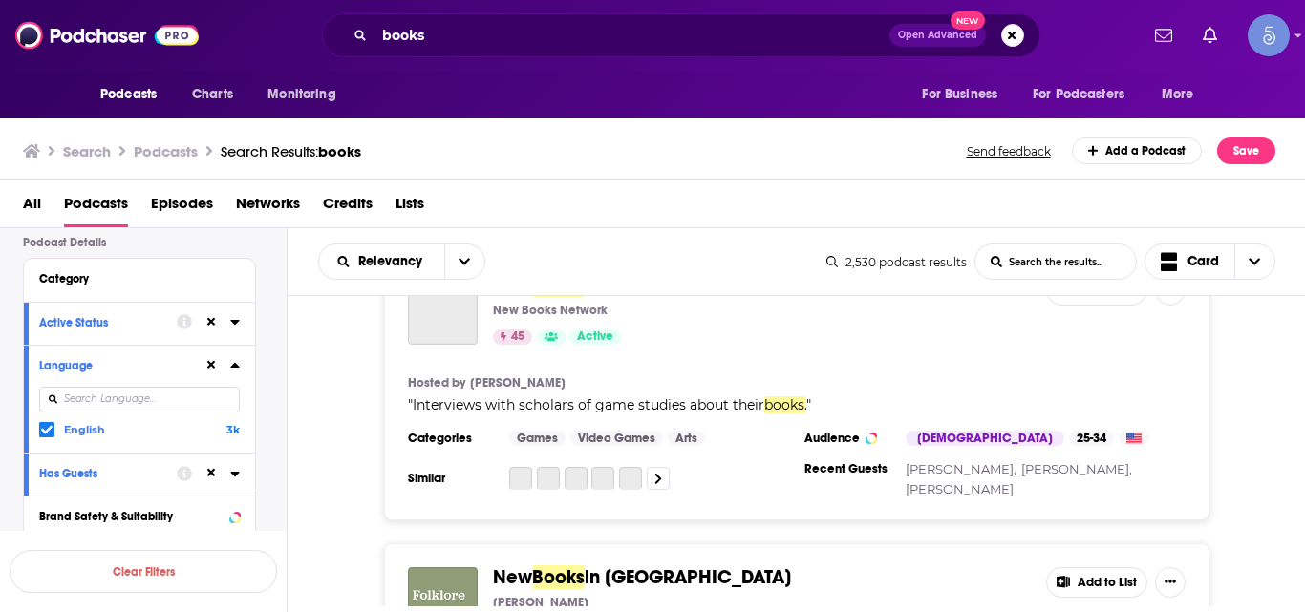
scroll to position [29201, 0]
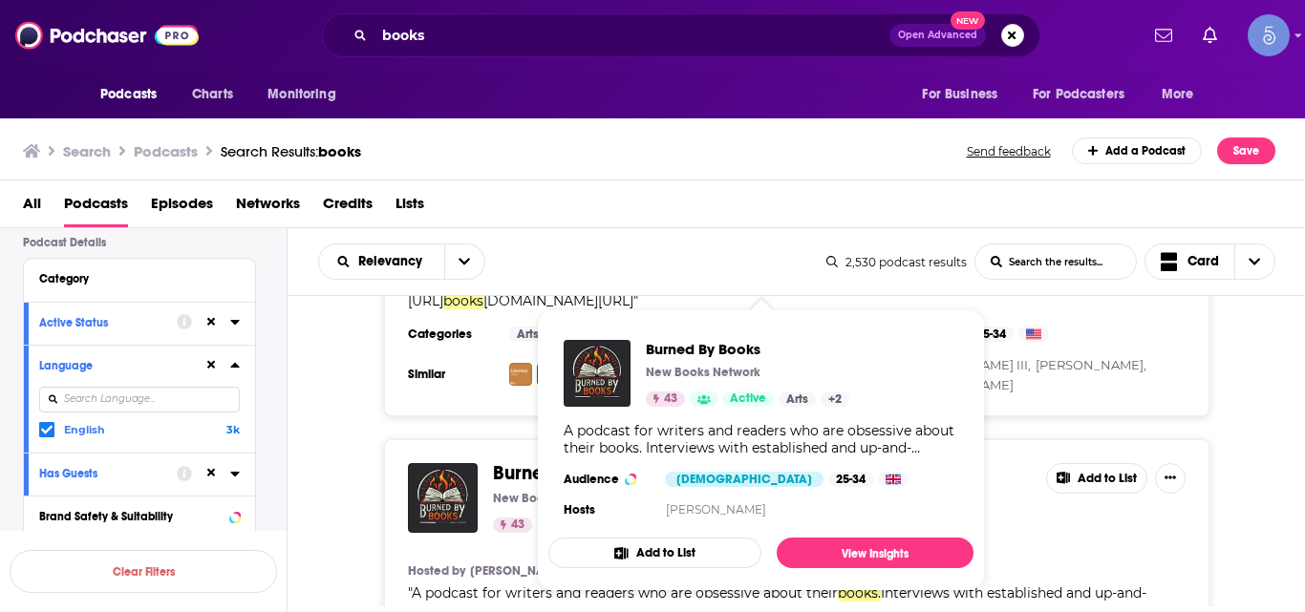
click at [846, 537] on div "Burned By Books New Books Network 43 Active Arts + 2 A podcast for writers and …" at bounding box center [760, 431] width 425 height 213
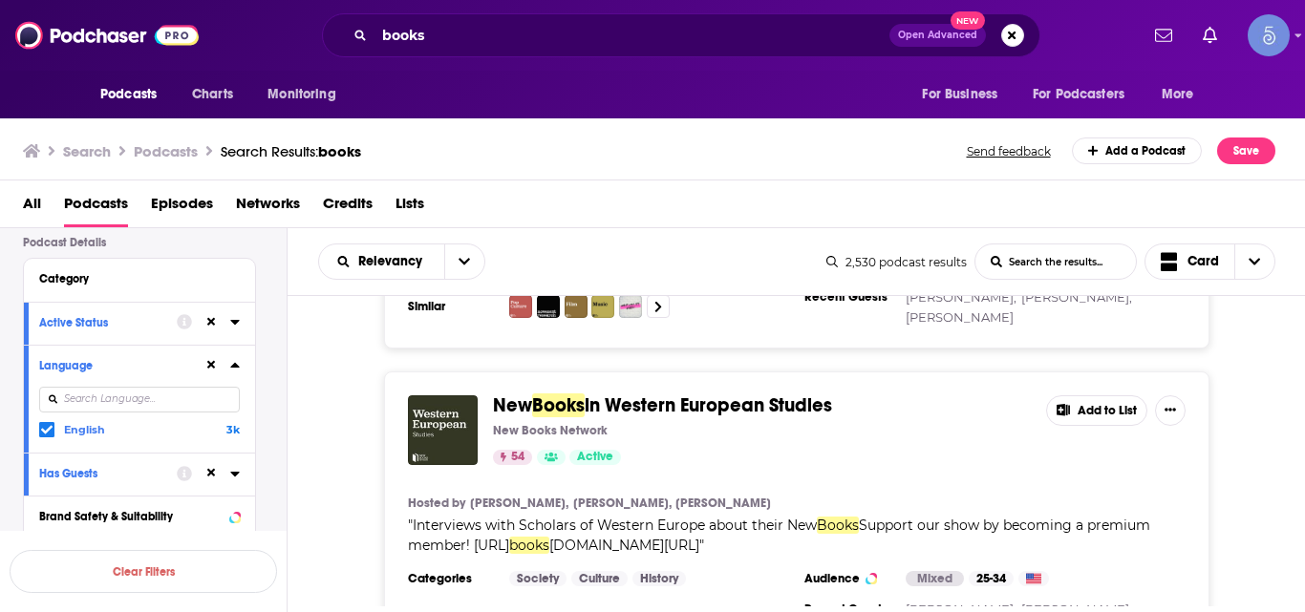
scroll to position [36678, 0]
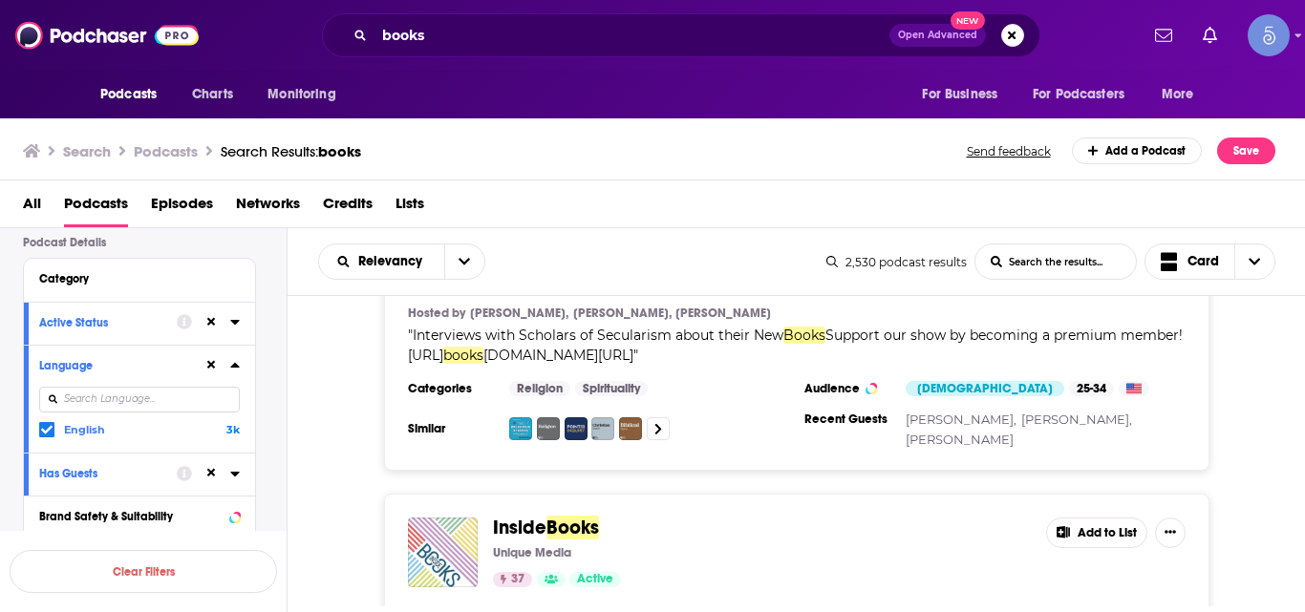
scroll to position [44168, 0]
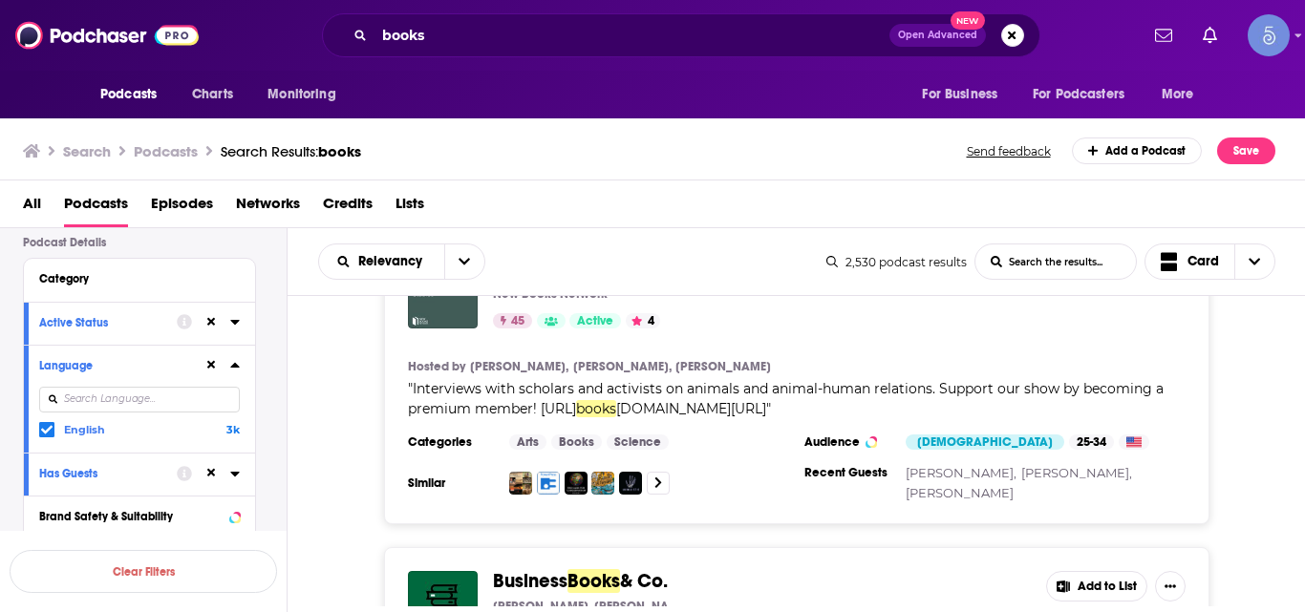
scroll to position [51635, 0]
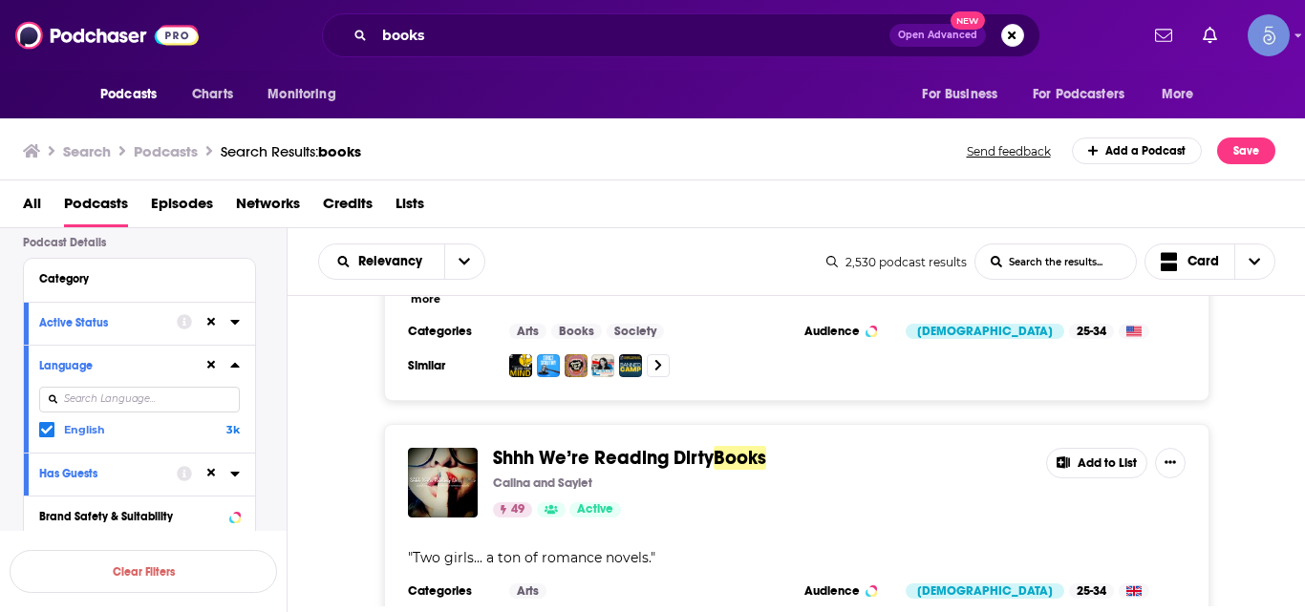
scroll to position [59023, 0]
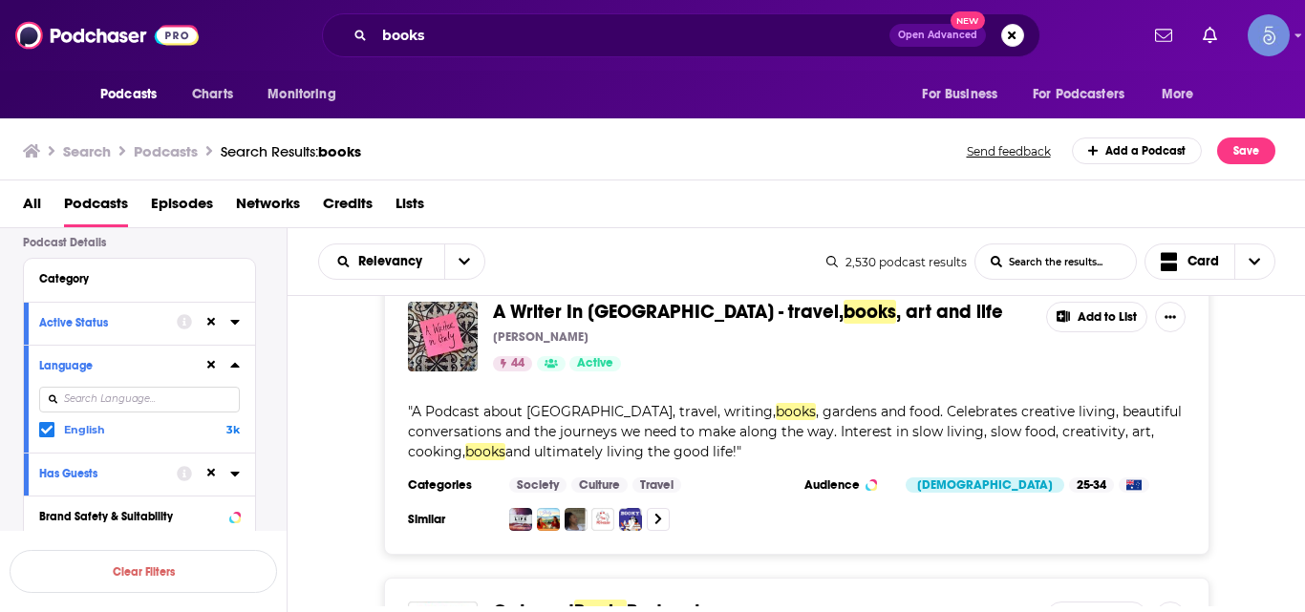
scroll to position [66243, 0]
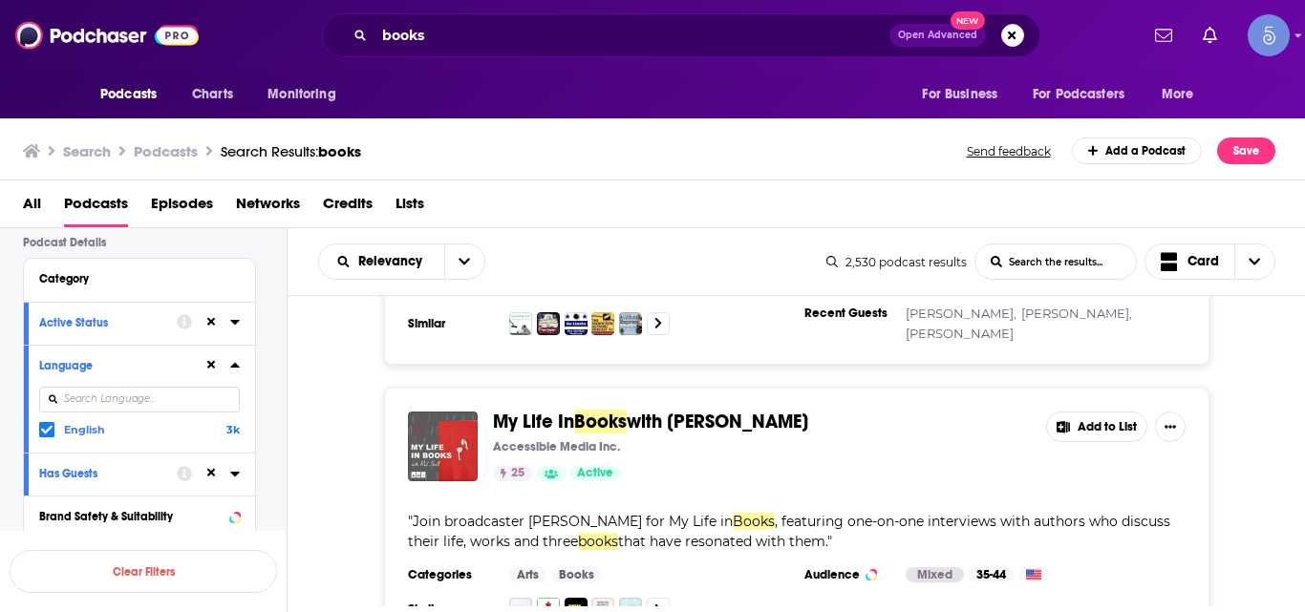
scroll to position [73625, 0]
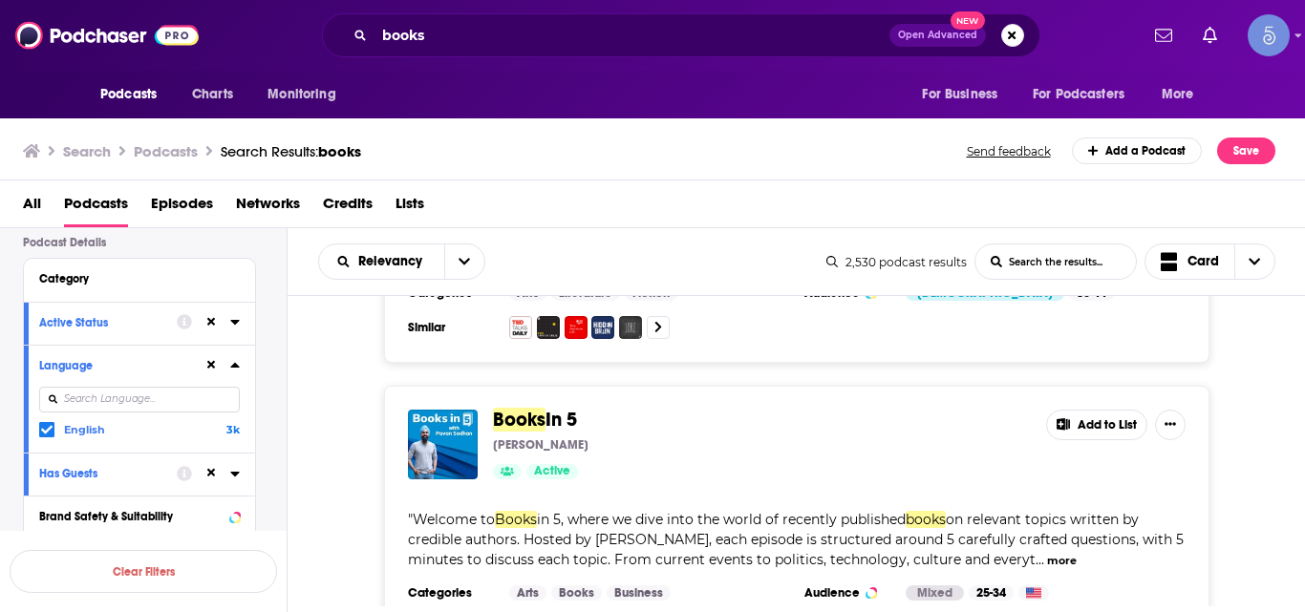
scroll to position [75031, 0]
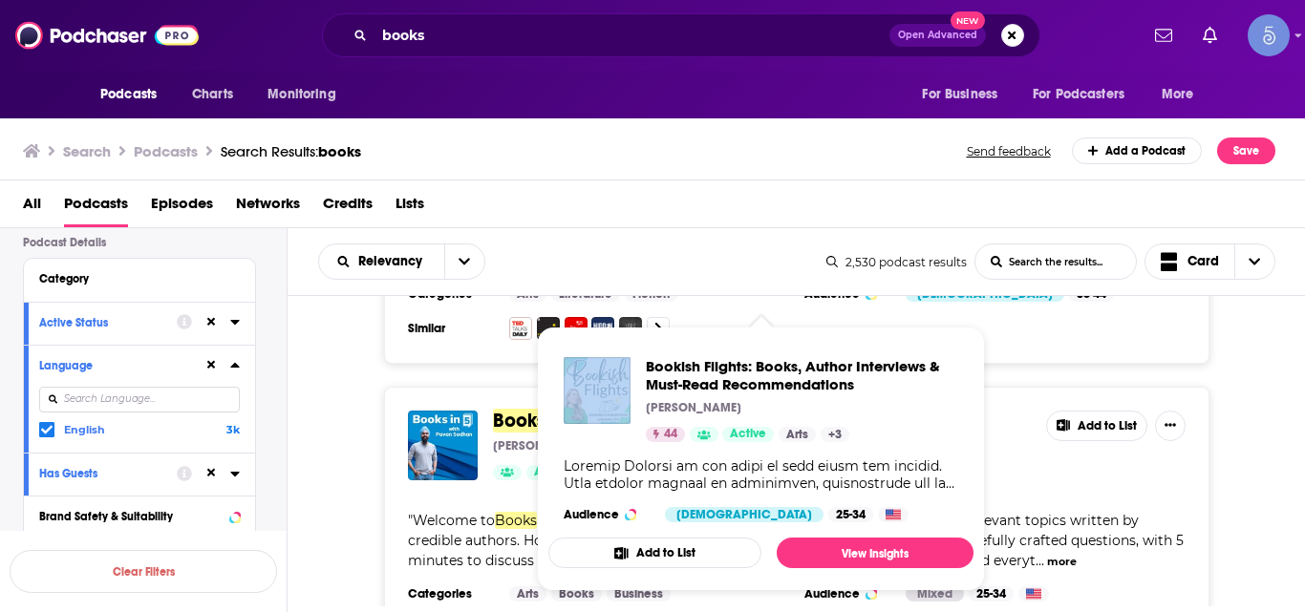
drag, startPoint x: 649, startPoint y: 337, endPoint x: 319, endPoint y: 472, distance: 356.8
click at [658, 335] on div "Podcasts Charts Monitoring books Open Advanced New For Business For Podcasters …" at bounding box center [652, 306] width 1305 height 612
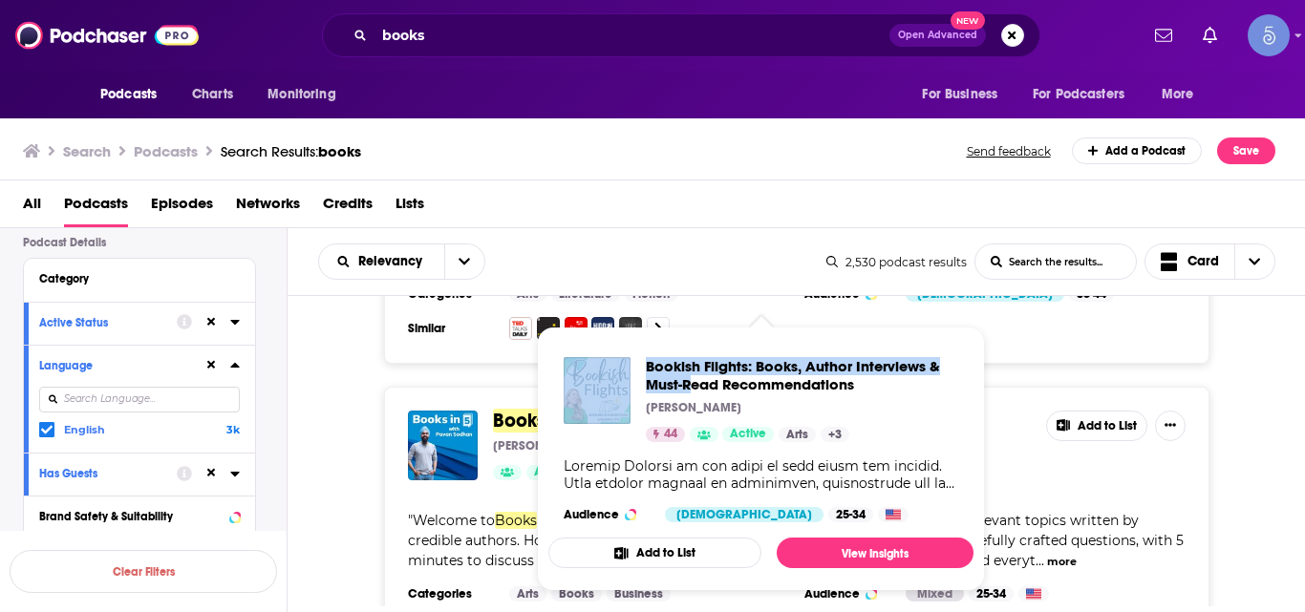
click at [692, 376] on div "Podcasts Charts Monitoring books Open Advanced New For Business For Podcasters …" at bounding box center [652, 306] width 1305 height 612
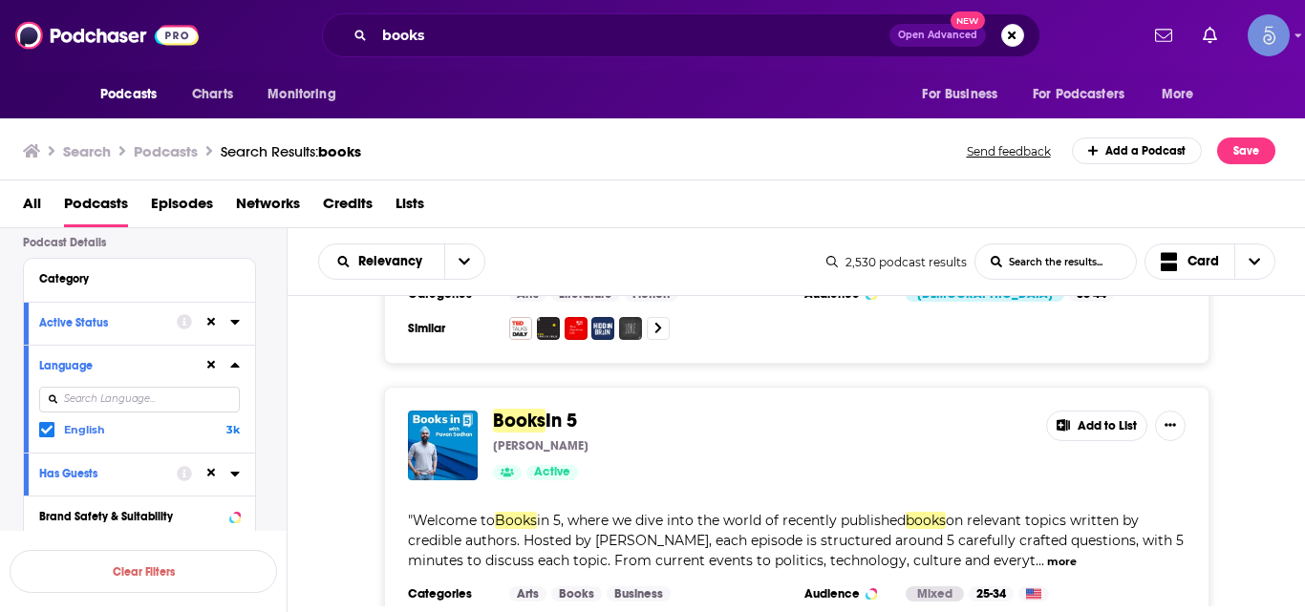
drag, startPoint x: 486, startPoint y: 291, endPoint x: 690, endPoint y: 373, distance: 220.3
click at [710, 334] on div "Relevancy List Search Input Search the results... Card 2,530 podcast results Li…" at bounding box center [796, 476] width 1018 height 497
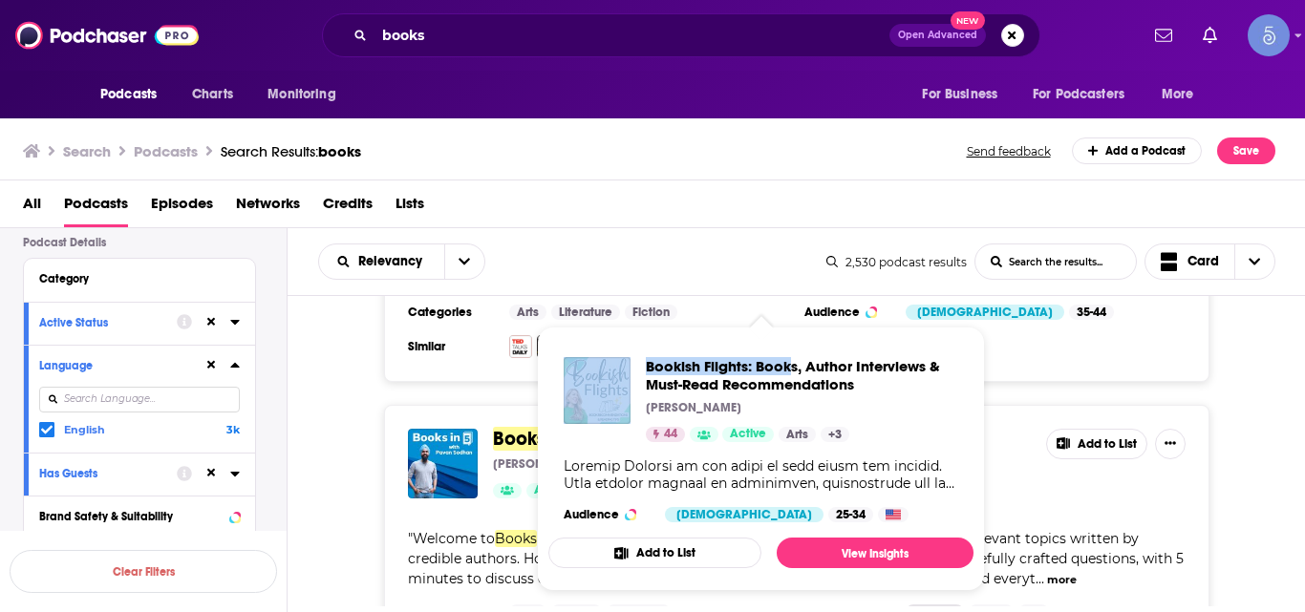
drag, startPoint x: 491, startPoint y: 315, endPoint x: 795, endPoint y: 357, distance: 306.6
click at [795, 357] on div "Podcasts Charts Monitoring books Open Advanced New For Business For Podcasters …" at bounding box center [652, 306] width 1305 height 612
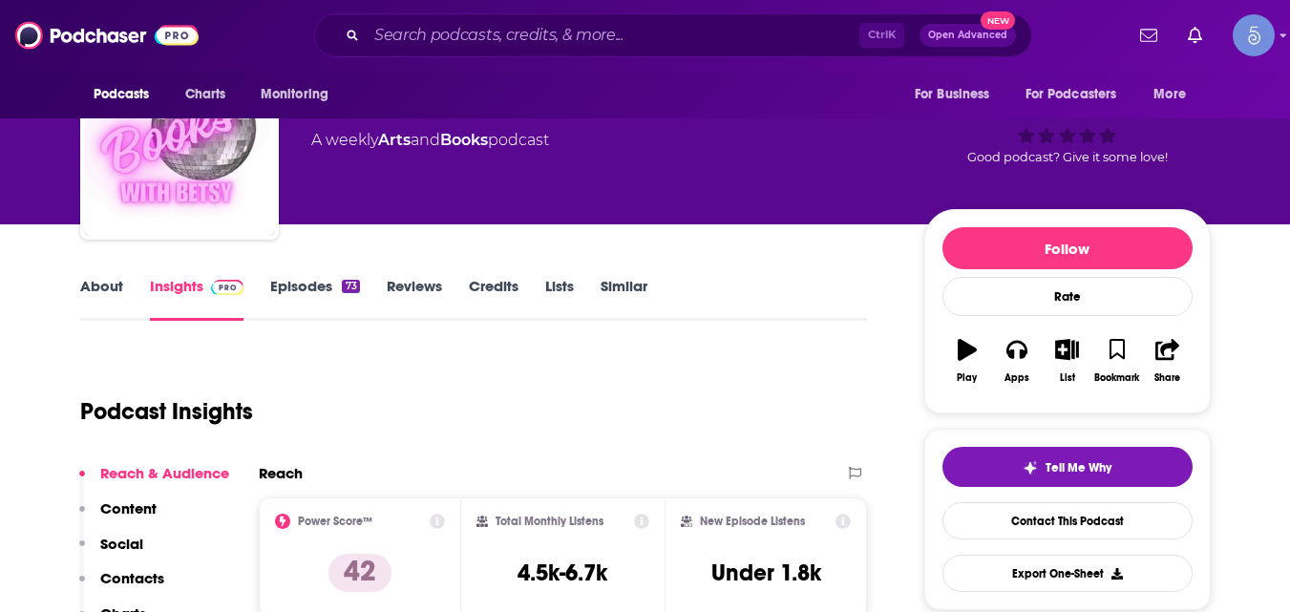
scroll to position [11, 0]
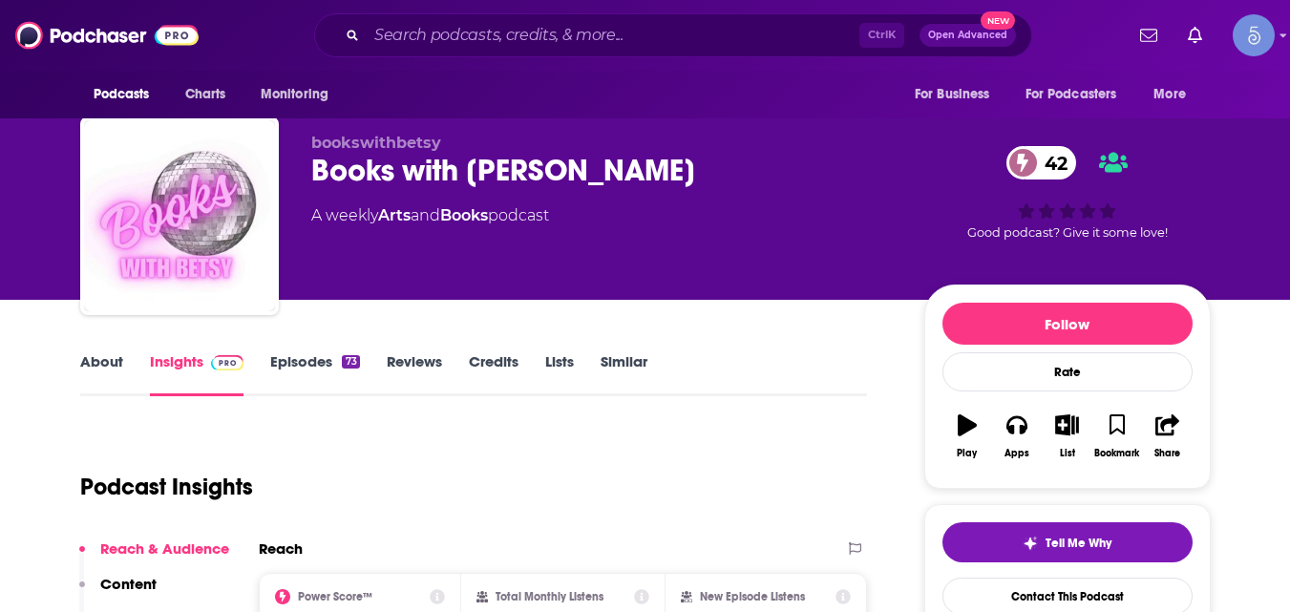
click at [312, 174] on div "Books with [PERSON_NAME] 42" at bounding box center [602, 170] width 583 height 37
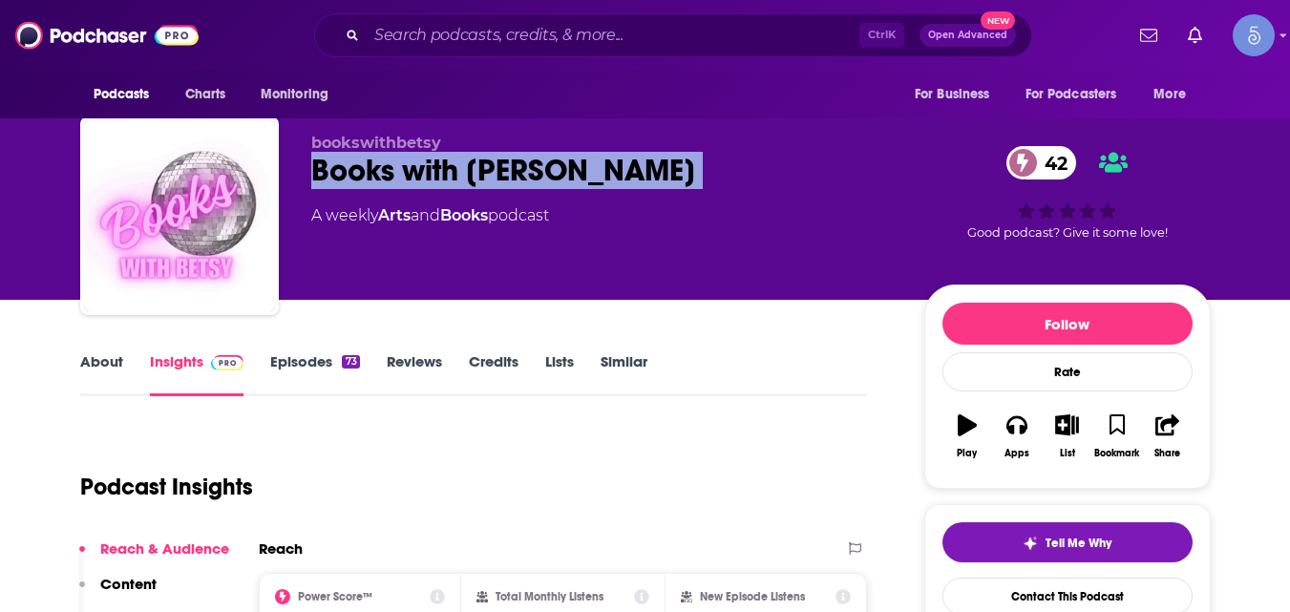
click at [312, 174] on div "Books with [PERSON_NAME] 42" at bounding box center [602, 170] width 583 height 37
copy div "Books with [PERSON_NAME] 42"
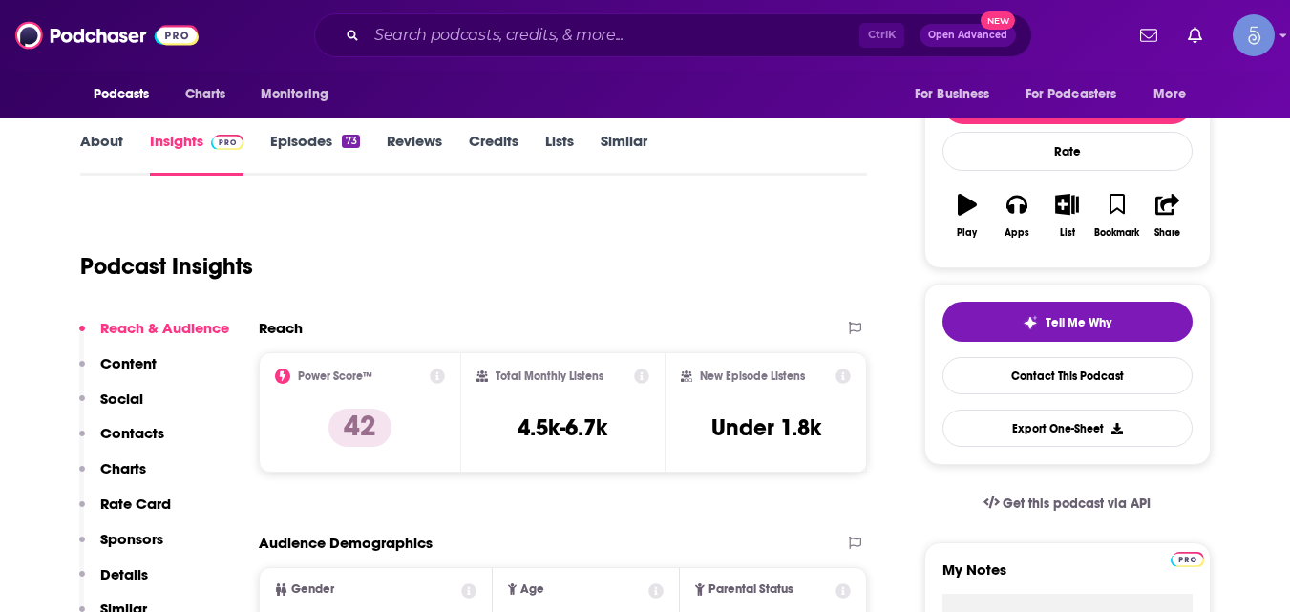
scroll to position [238, 0]
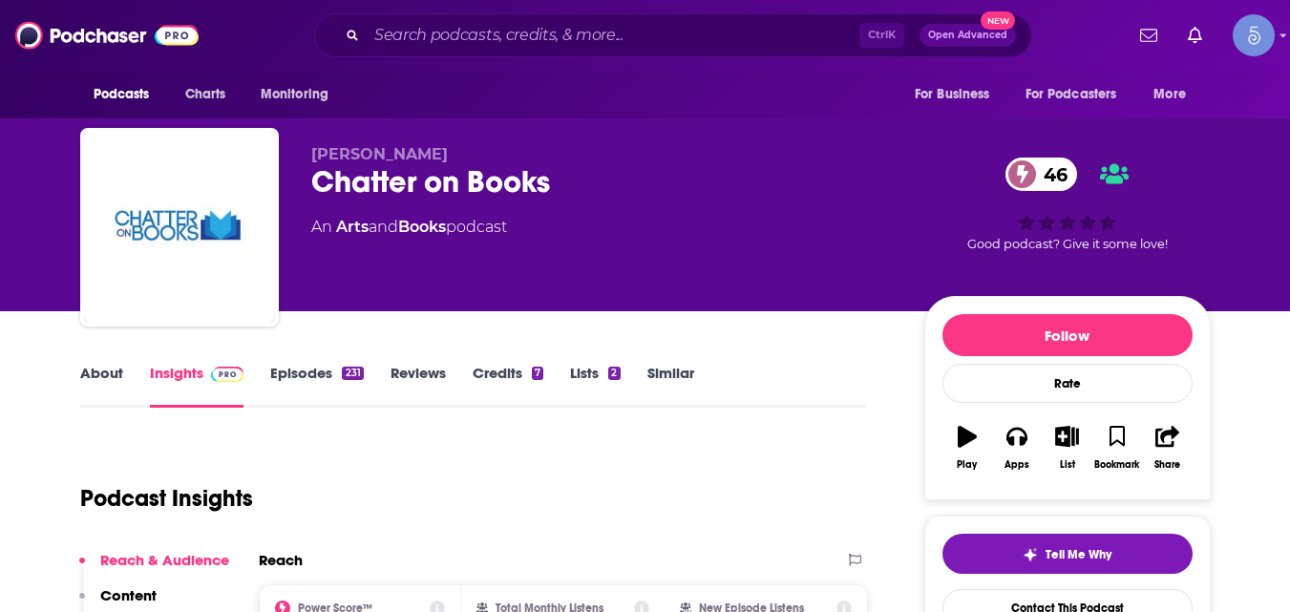
click at [114, 374] on link "About" at bounding box center [101, 386] width 43 height 44
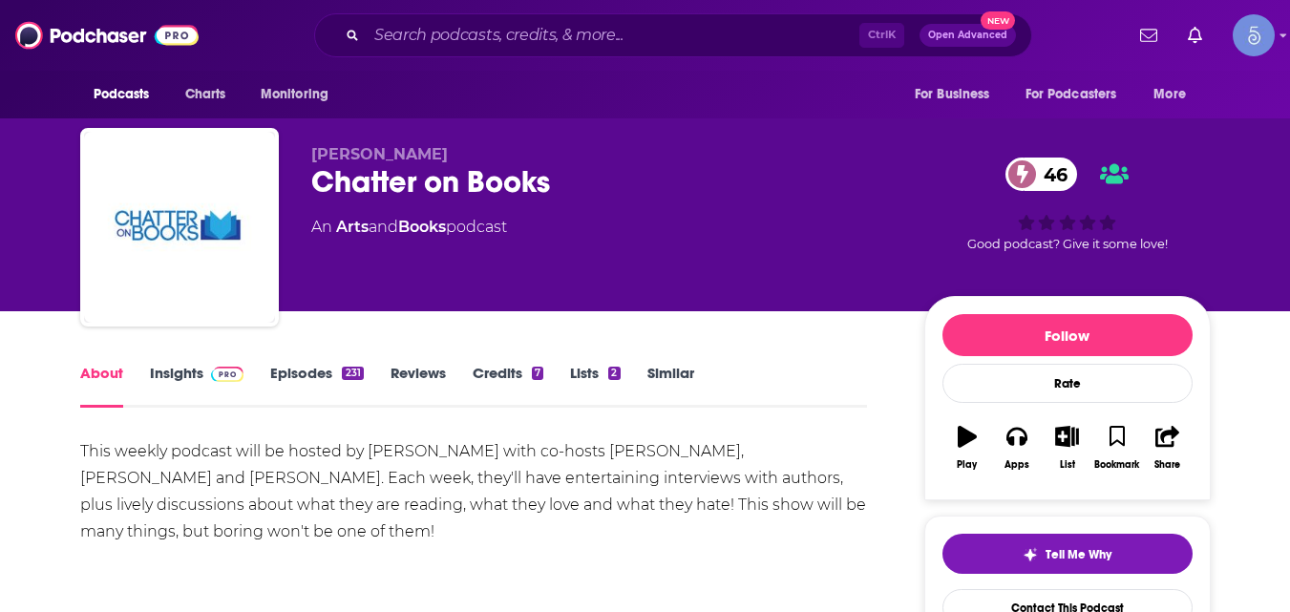
click at [316, 180] on div "Chatter on Books 46" at bounding box center [602, 181] width 583 height 37
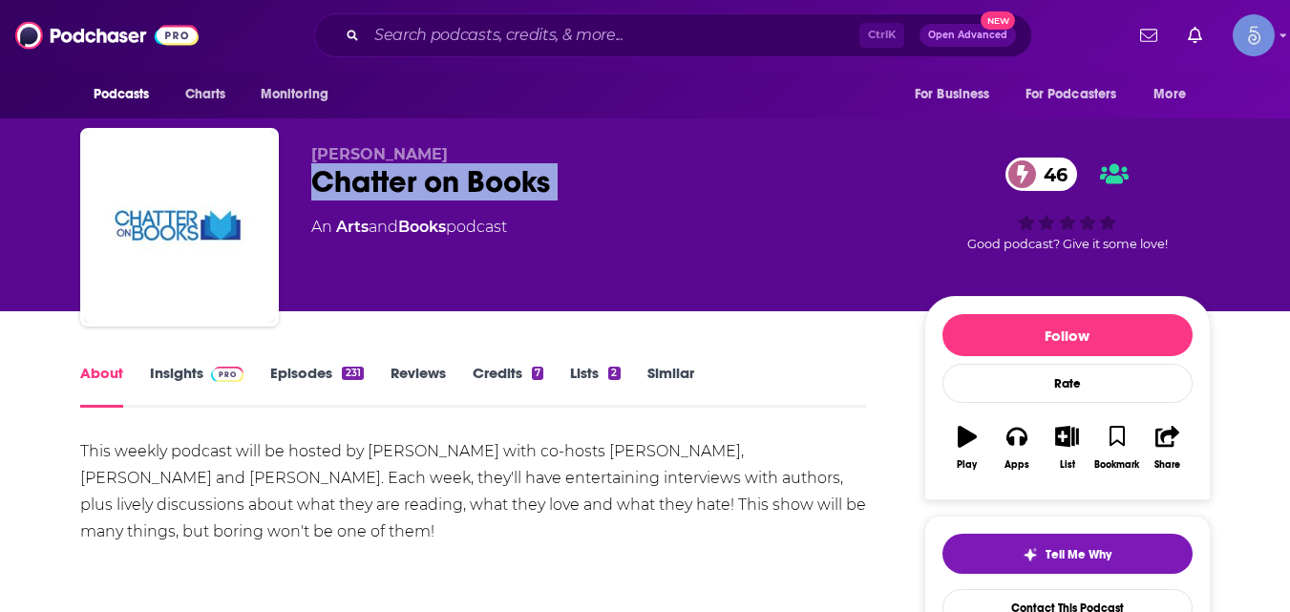
click at [316, 180] on div "Chatter on Books 46" at bounding box center [602, 181] width 583 height 37
copy div "Chatter on Books 46"
click at [192, 379] on link "Insights" at bounding box center [197, 386] width 95 height 44
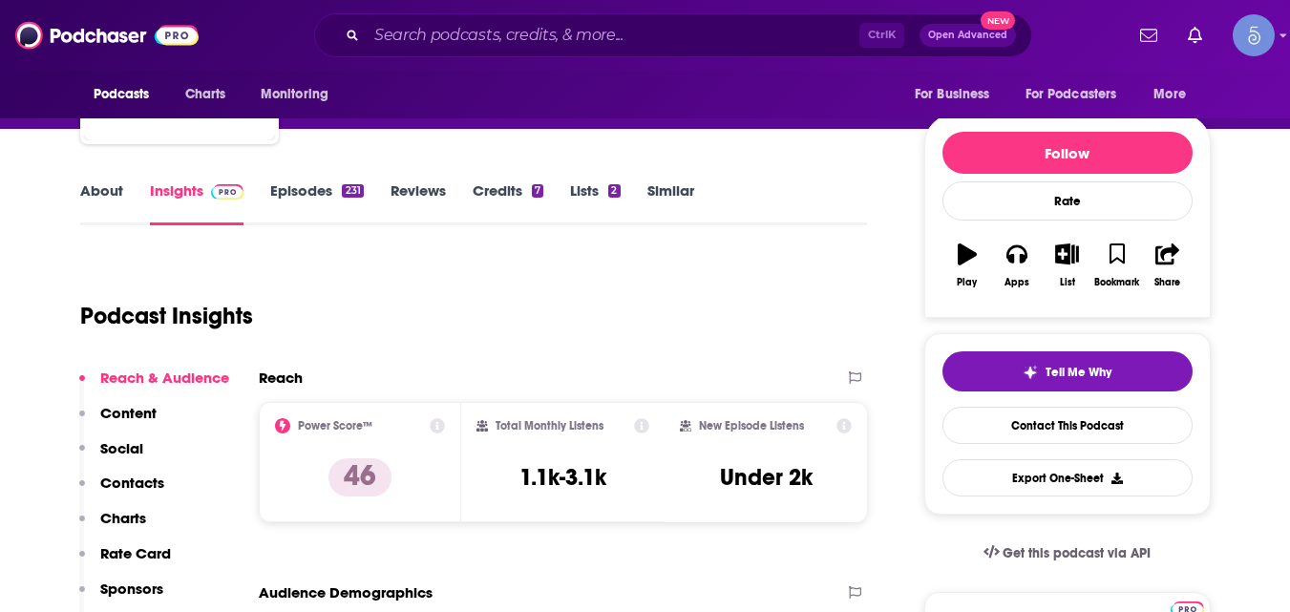
scroll to position [183, 0]
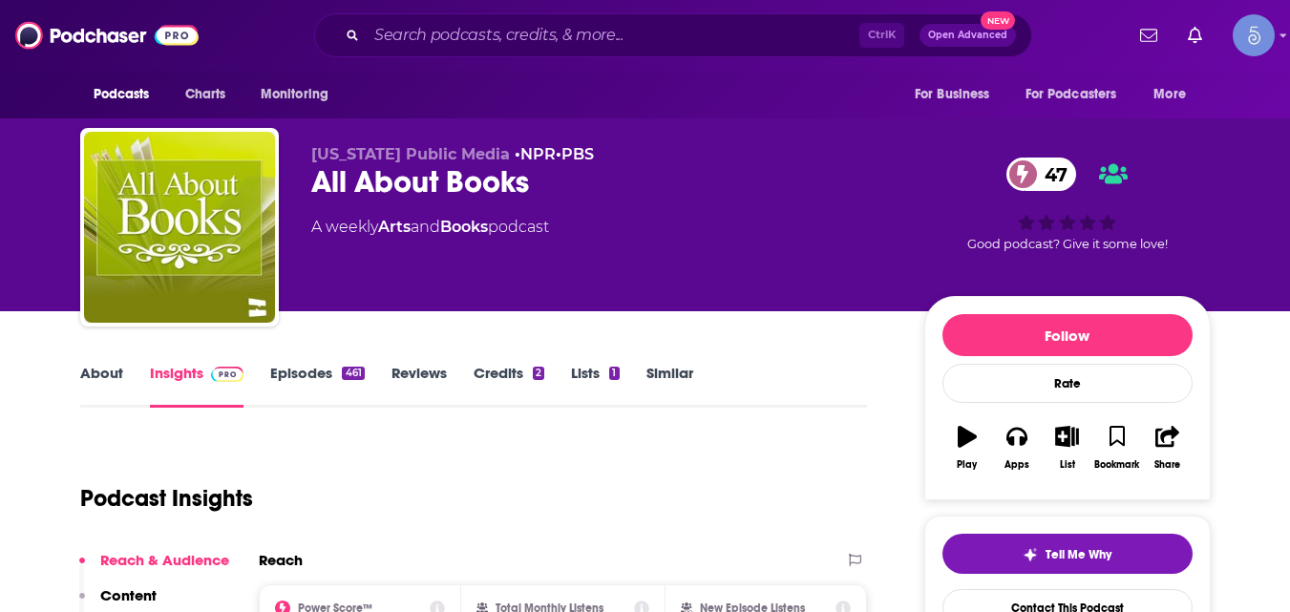
click at [99, 380] on link "About" at bounding box center [101, 386] width 43 height 44
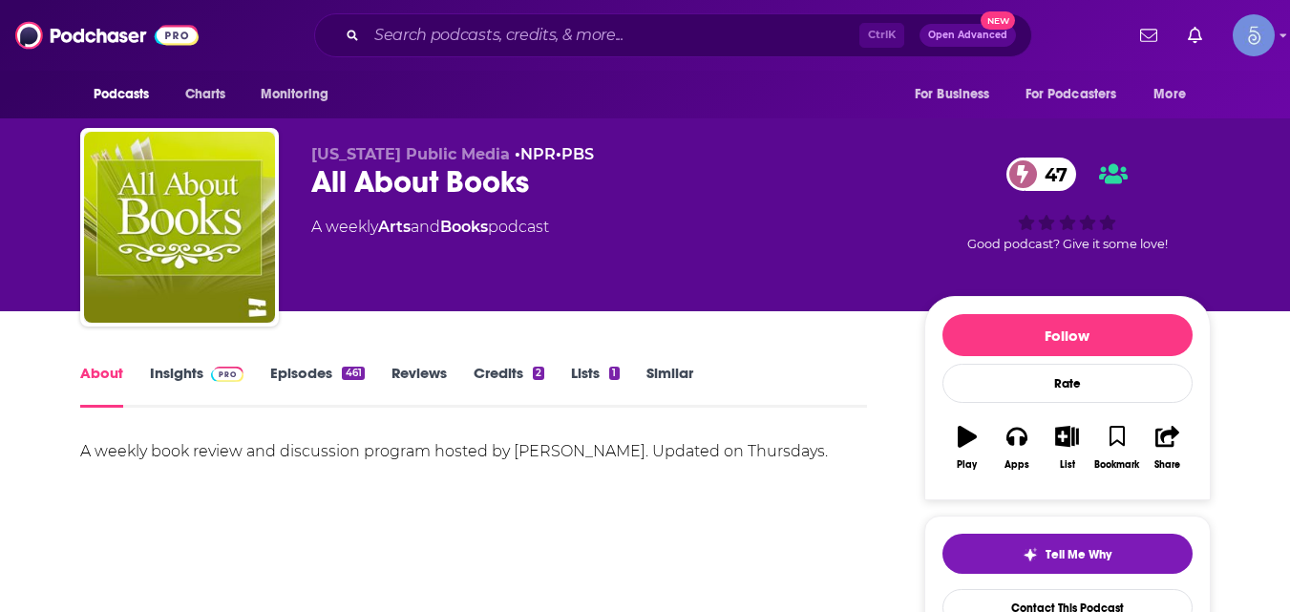
click at [169, 377] on link "Insights" at bounding box center [197, 386] width 95 height 44
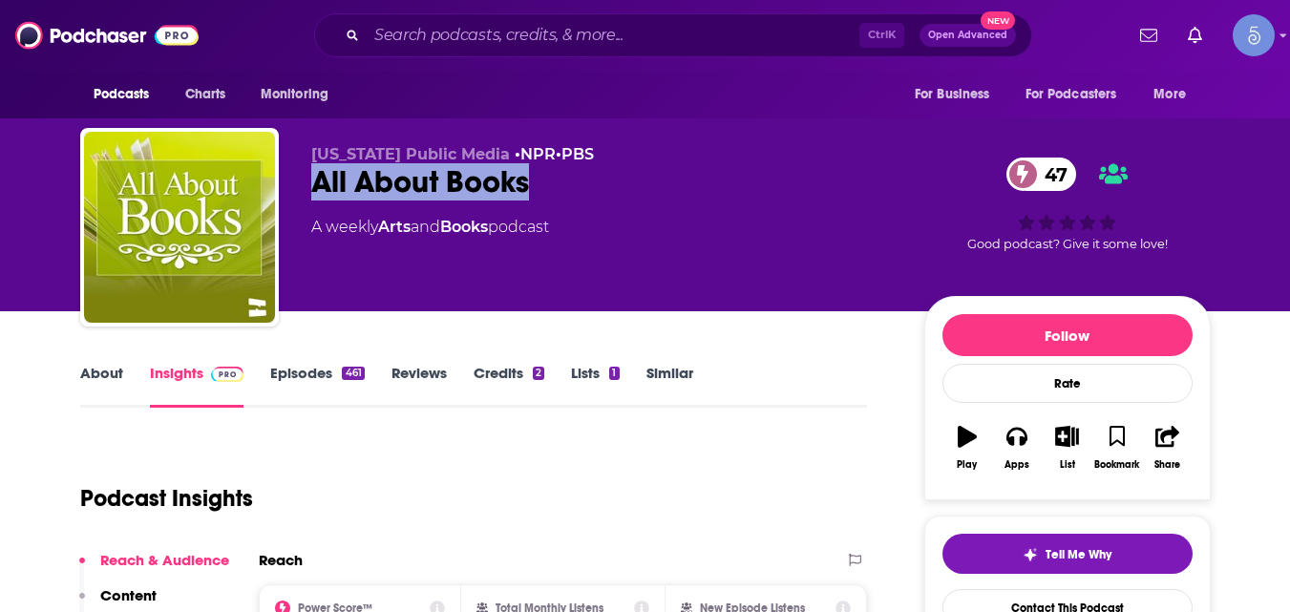
drag, startPoint x: 313, startPoint y: 176, endPoint x: 527, endPoint y: 180, distance: 214.0
click at [527, 180] on div "All About Books 47" at bounding box center [602, 181] width 583 height 37
copy h2 "All About Books"
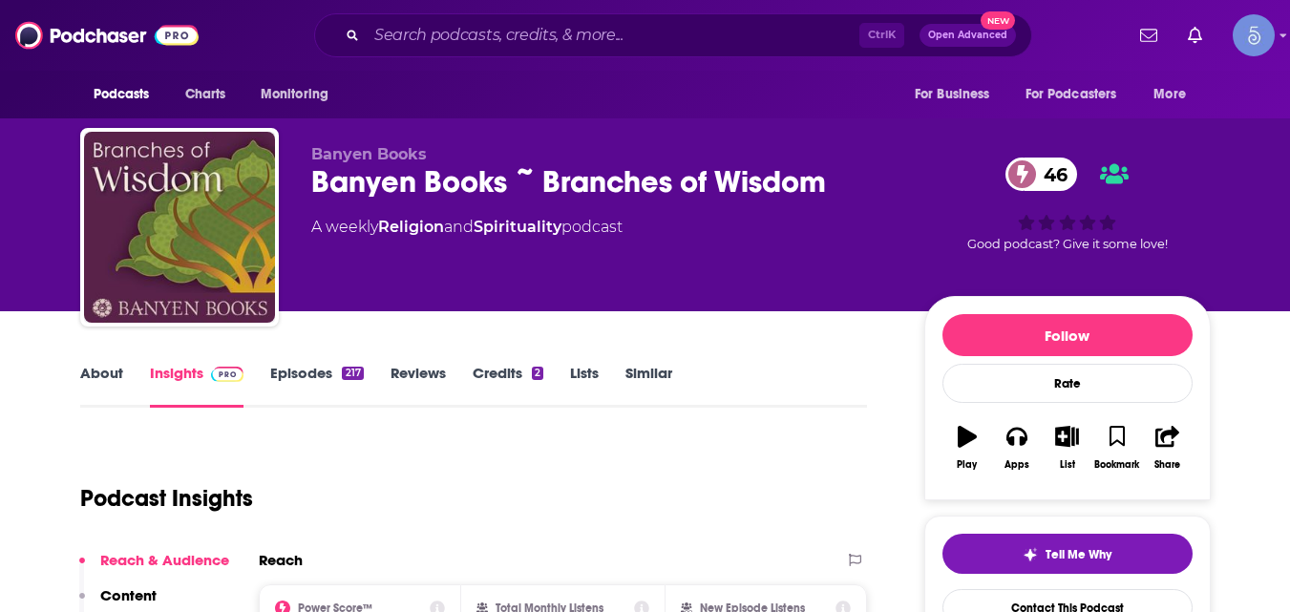
click at [103, 377] on link "About" at bounding box center [101, 386] width 43 height 44
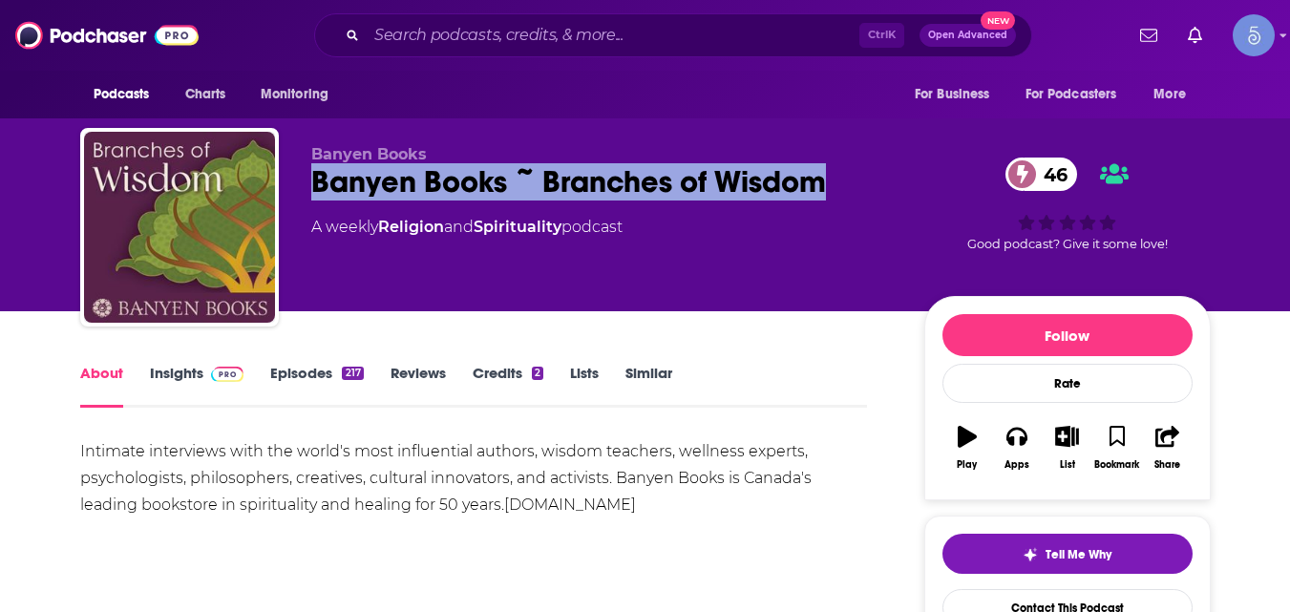
drag, startPoint x: 312, startPoint y: 173, endPoint x: 836, endPoint y: 185, distance: 523.5
click at [836, 185] on div "Banyen Books ~ Branches of Wisdom 46" at bounding box center [602, 181] width 583 height 37
copy h1 "Banyen Books ~ Branches of Wisdom"
click at [160, 367] on link "Insights" at bounding box center [197, 386] width 95 height 44
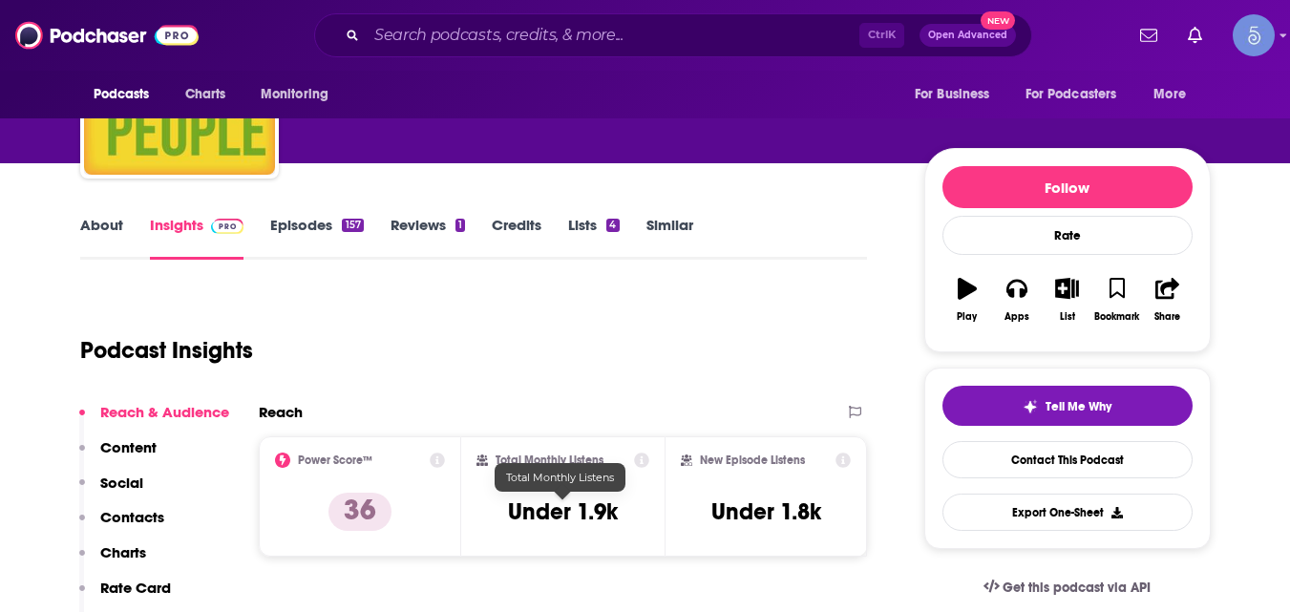
scroll to position [141, 0]
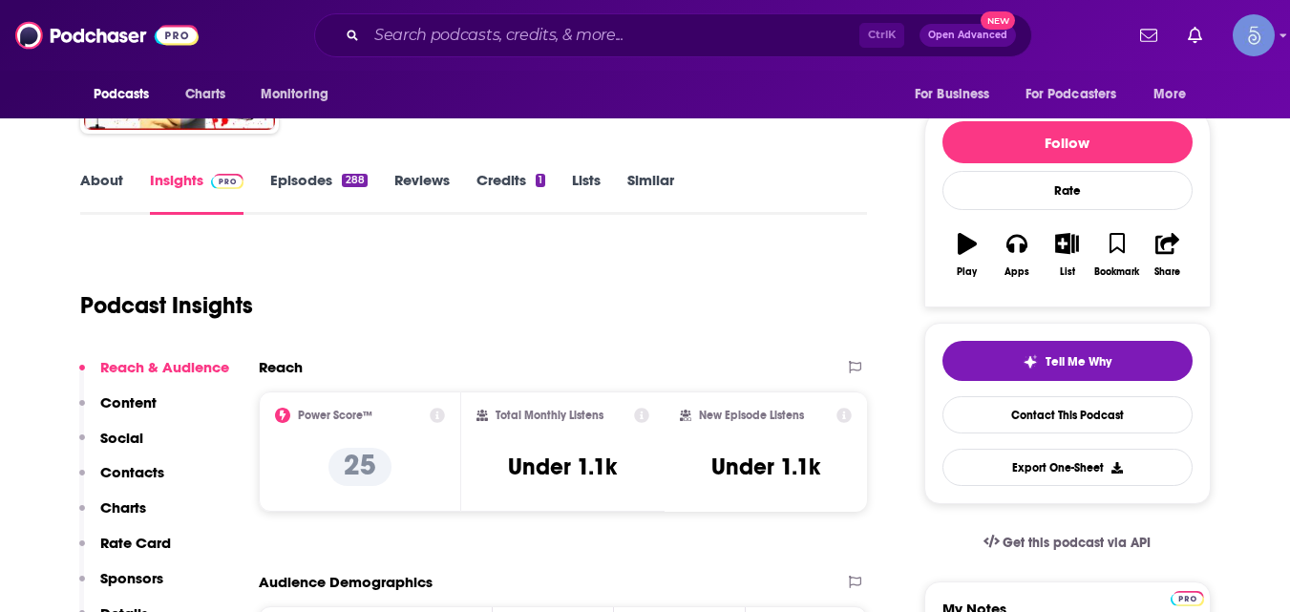
scroll to position [187, 0]
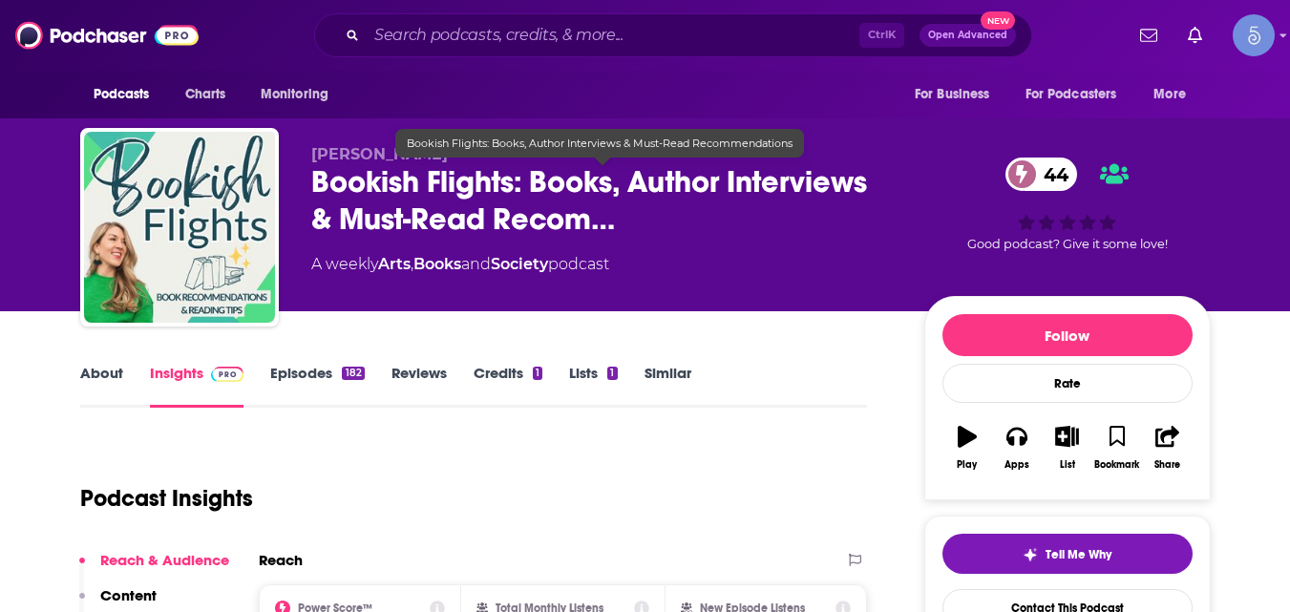
click at [314, 173] on span "Bookish Flights: Books, Author Interviews & Must-Read Recom…" at bounding box center [602, 200] width 583 height 74
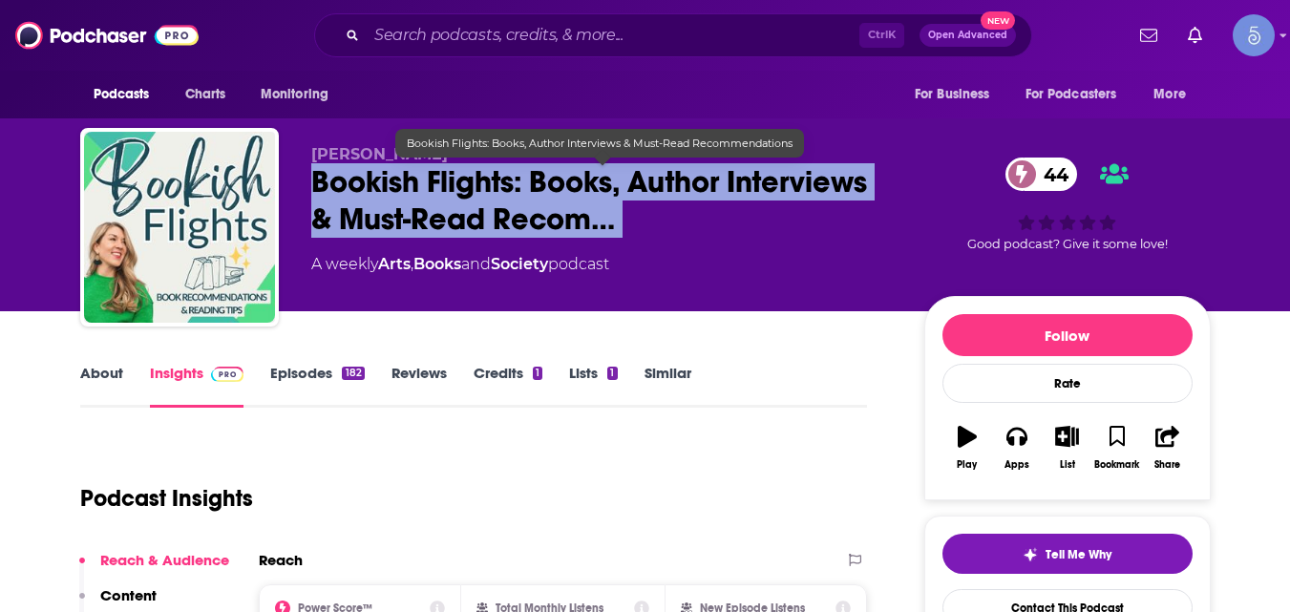
click at [314, 173] on span "Bookish Flights: Books, Author Interviews & Must-Read Recom…" at bounding box center [602, 200] width 583 height 74
copy div "Bookish Flights: Books, Author Interviews & Must-Read Recom… 44"
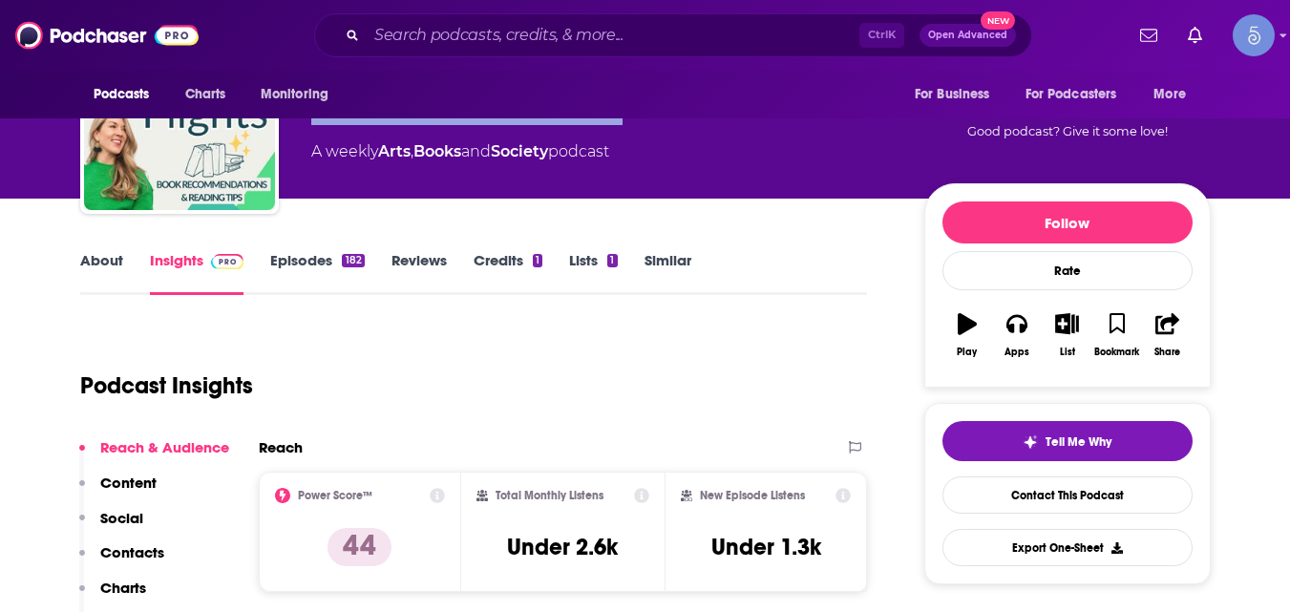
scroll to position [114, 0]
